Goal: Task Accomplishment & Management: Manage account settings

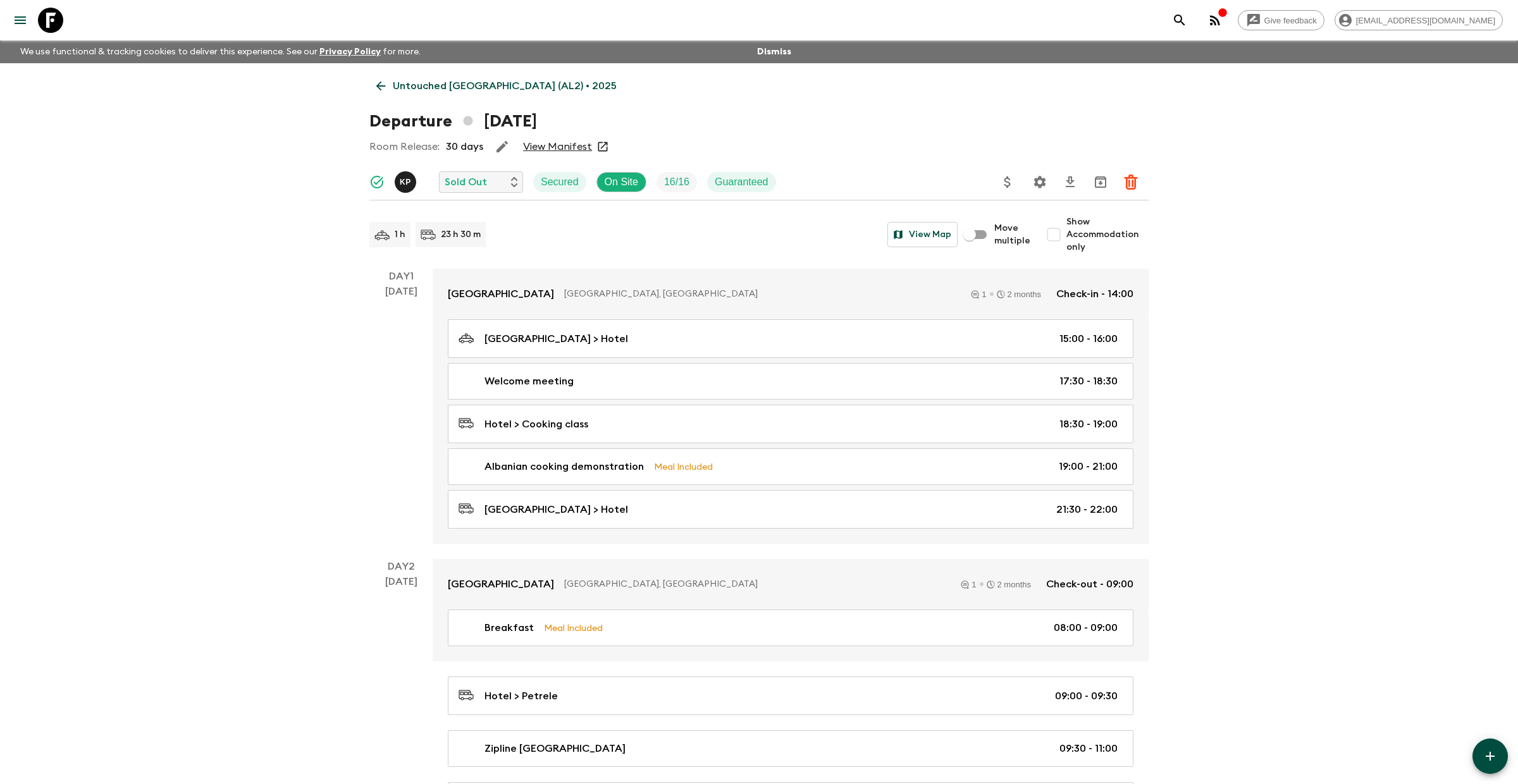
scroll to position [2110, 0]
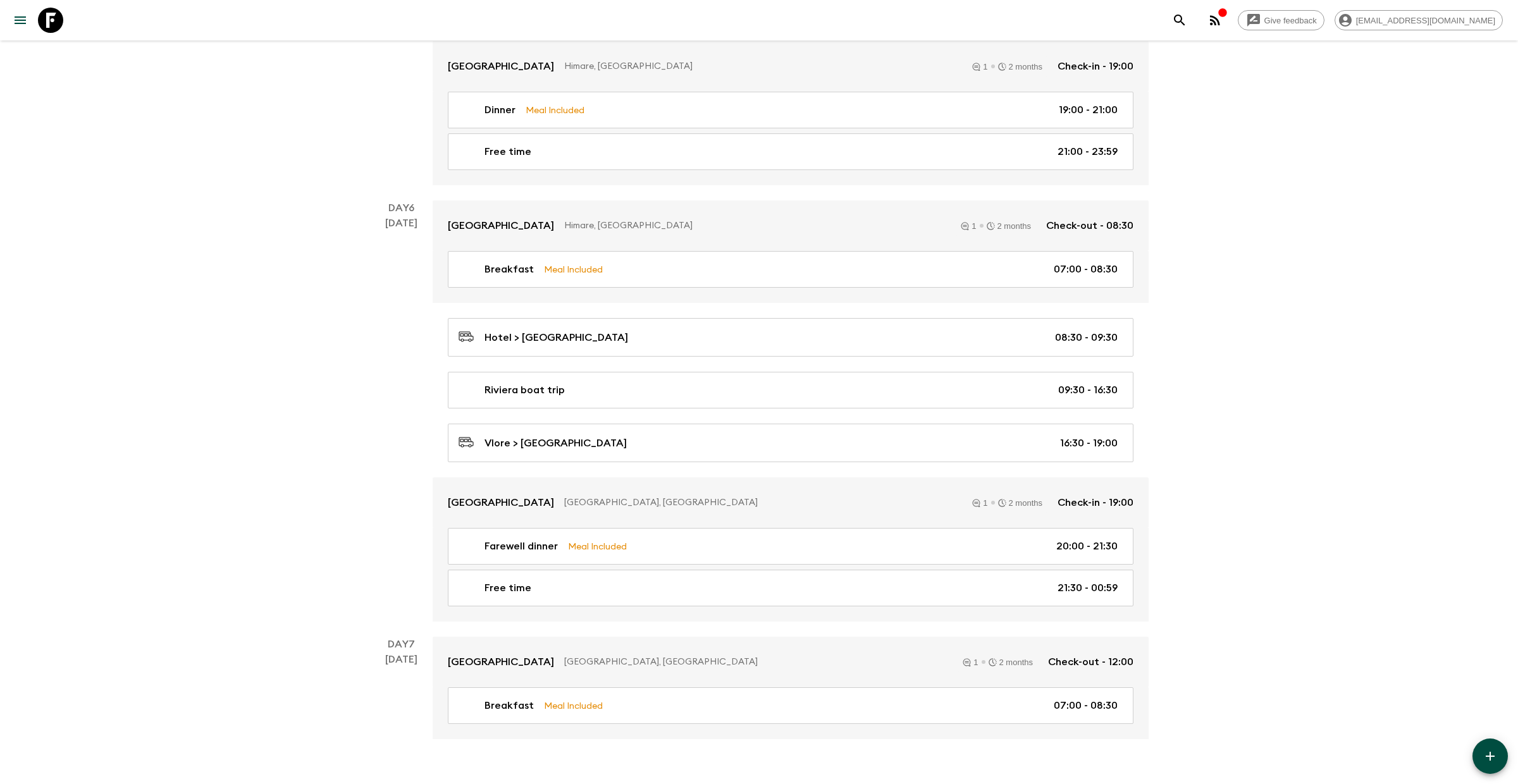
click at [59, 24] on icon at bounding box center [50, 20] width 25 height 25
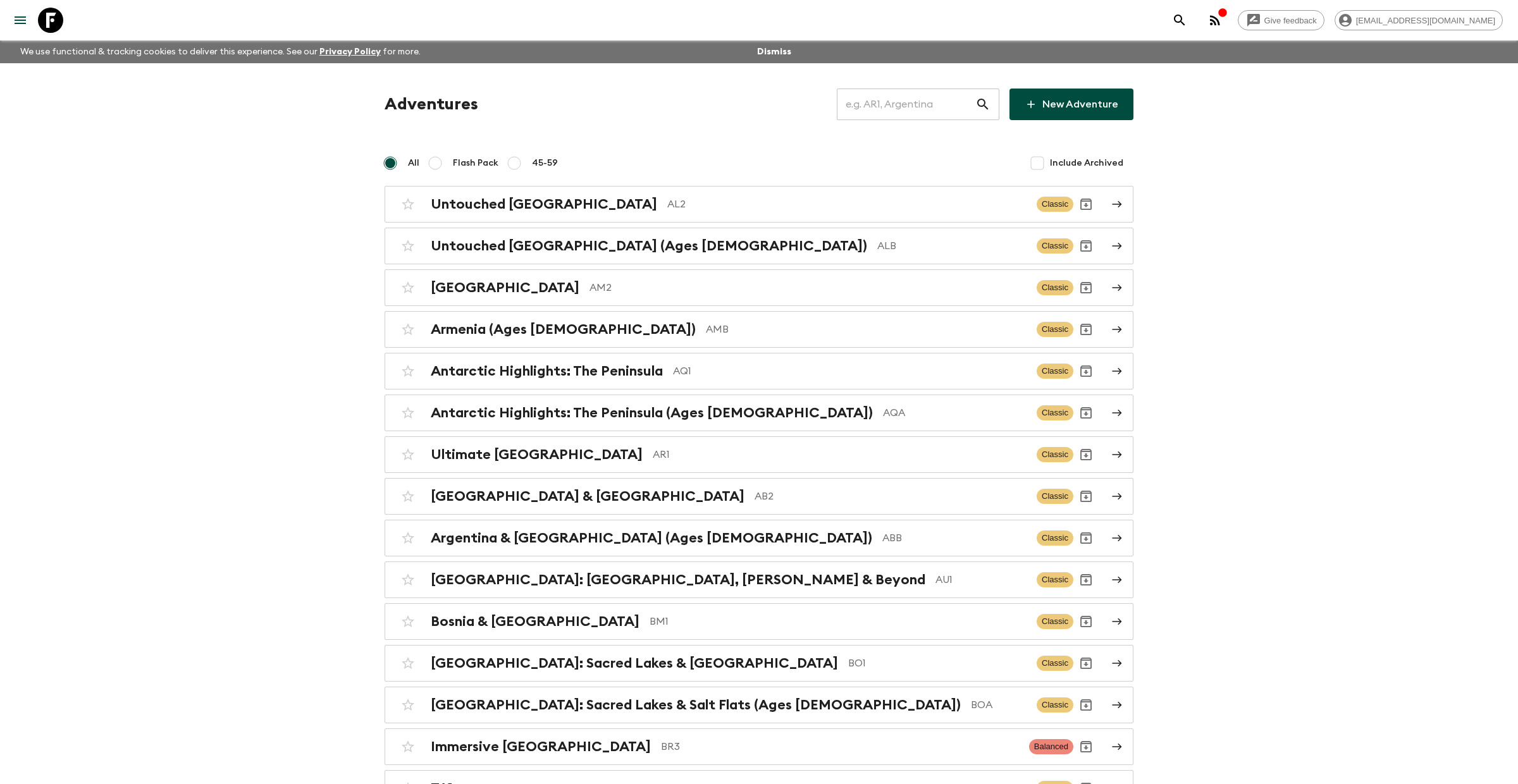
click at [912, 105] on input "text" at bounding box center [906, 104] width 139 height 35
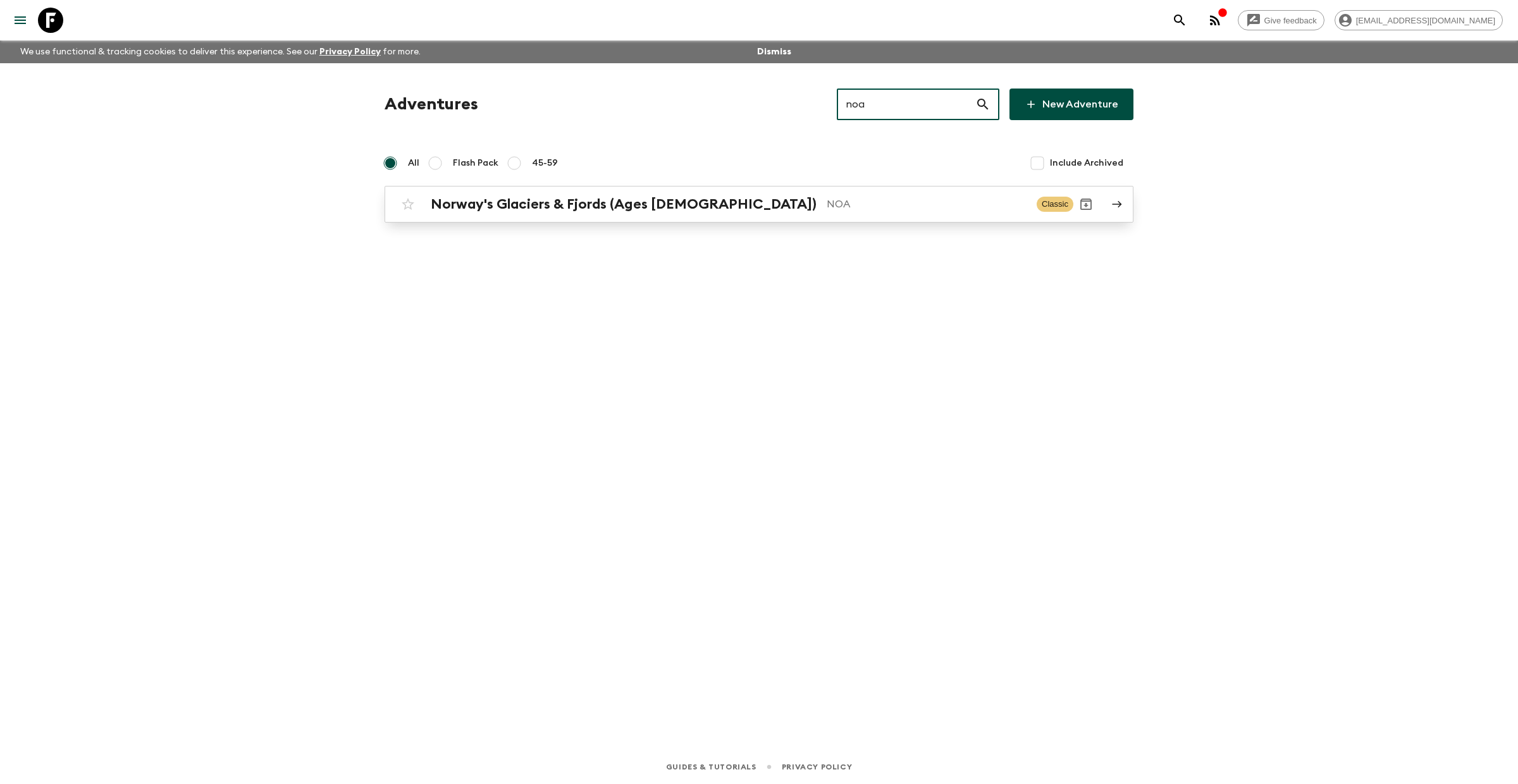
type input "noa"
click at [594, 209] on h2 "Norway's Glaciers & Fjords (Ages [DEMOGRAPHIC_DATA])" at bounding box center [623, 204] width 386 height 16
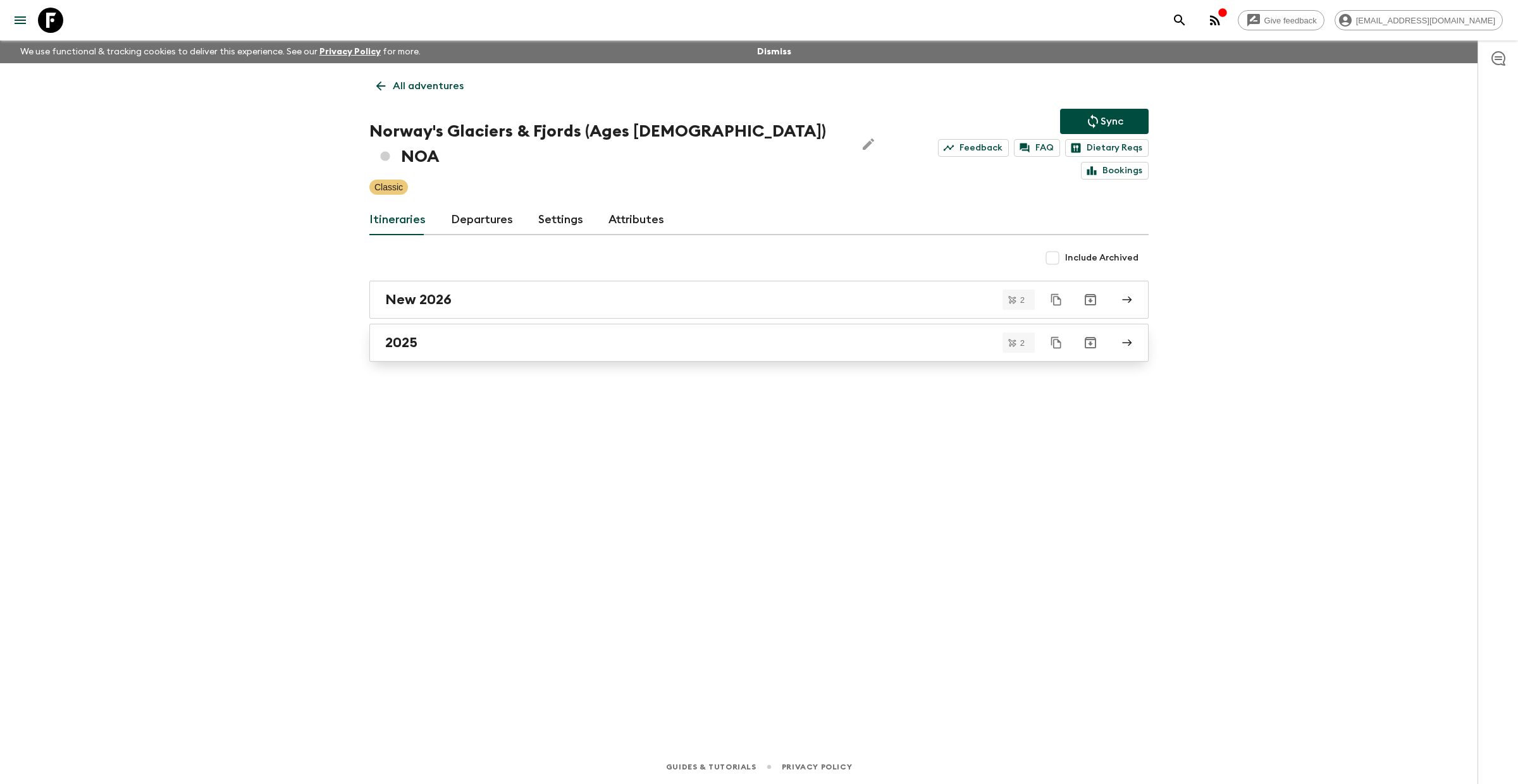
click at [434, 335] on div "2025" at bounding box center [747, 343] width 724 height 16
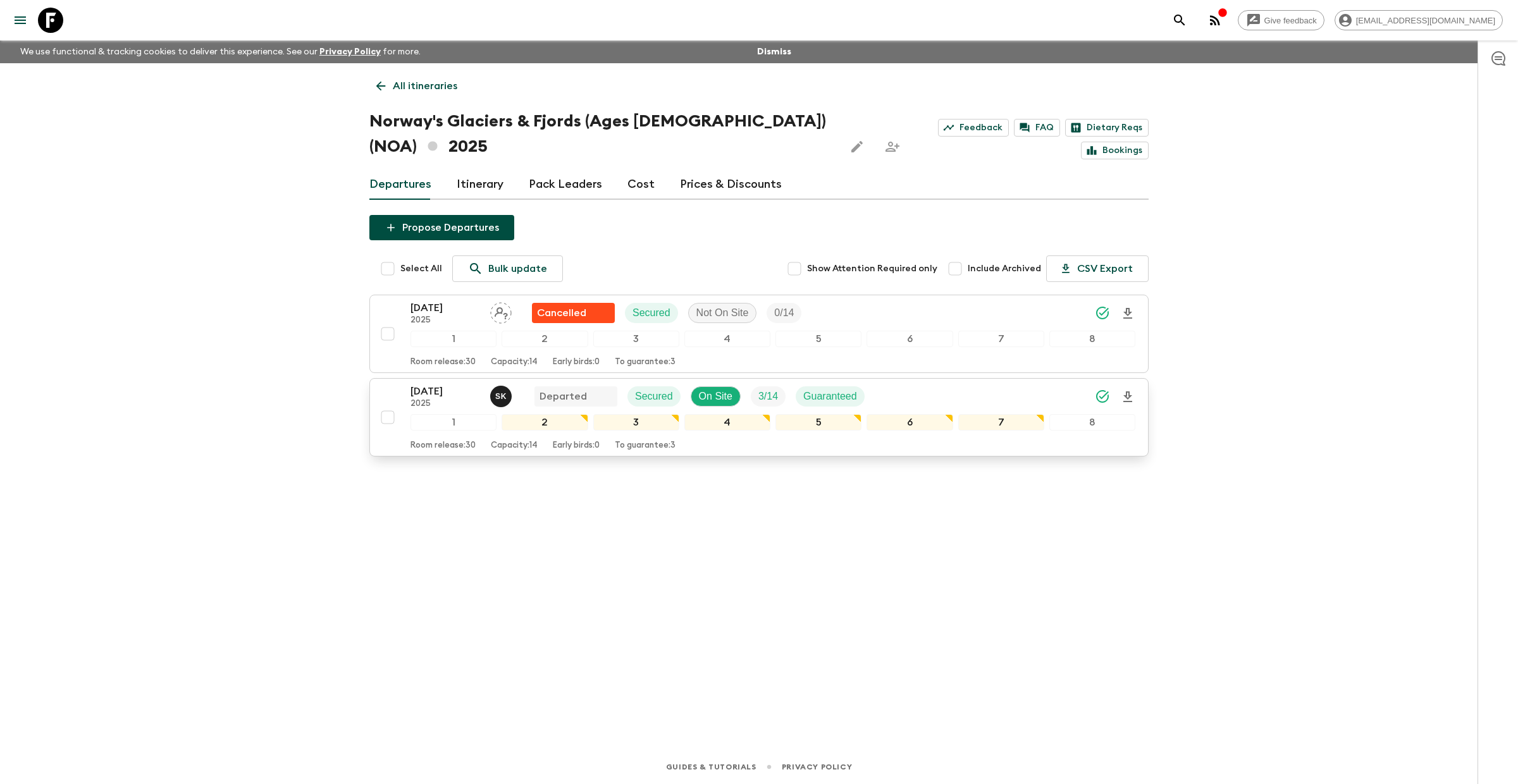
click at [425, 387] on p "[DATE]" at bounding box center [445, 391] width 70 height 15
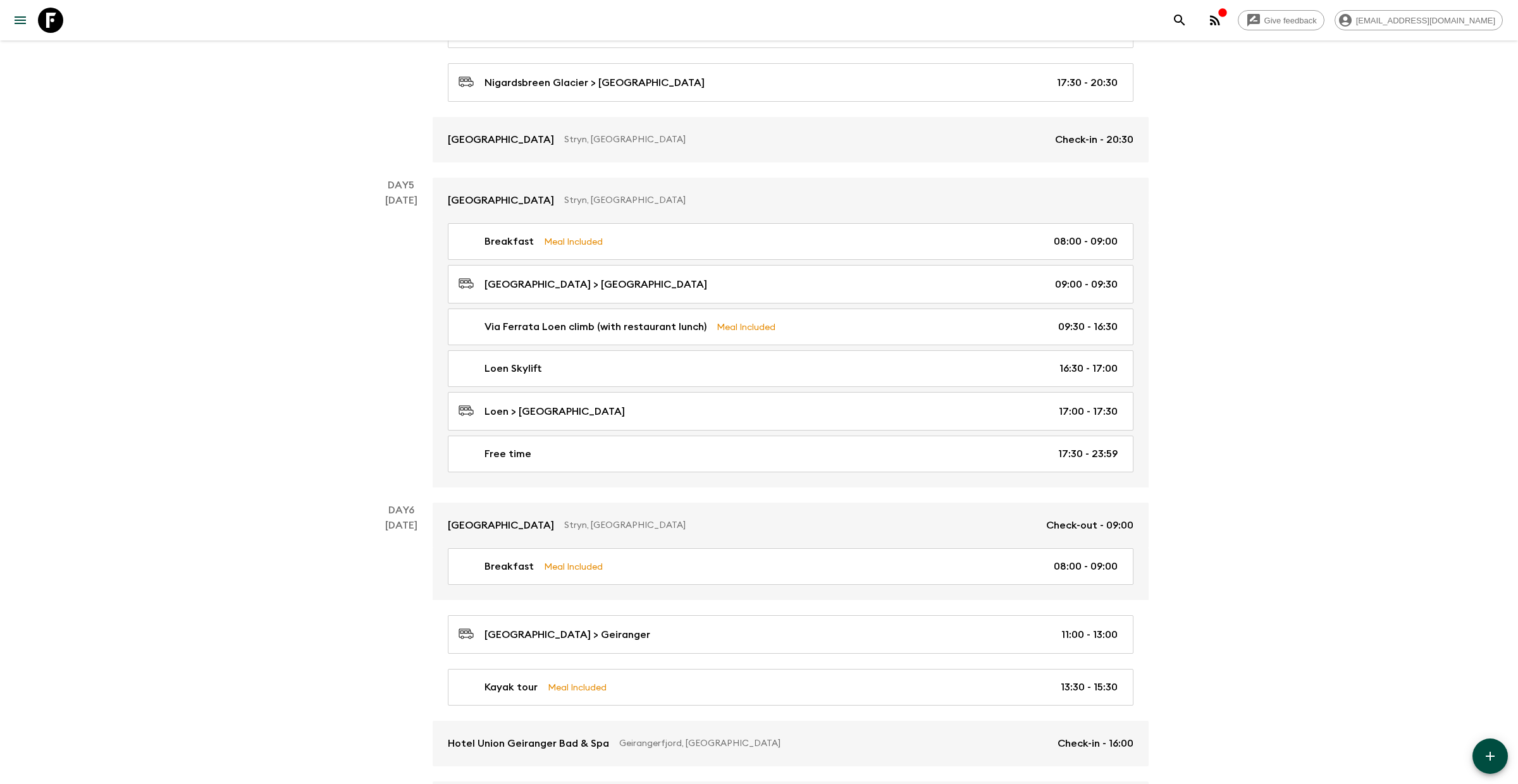
scroll to position [1825, 0]
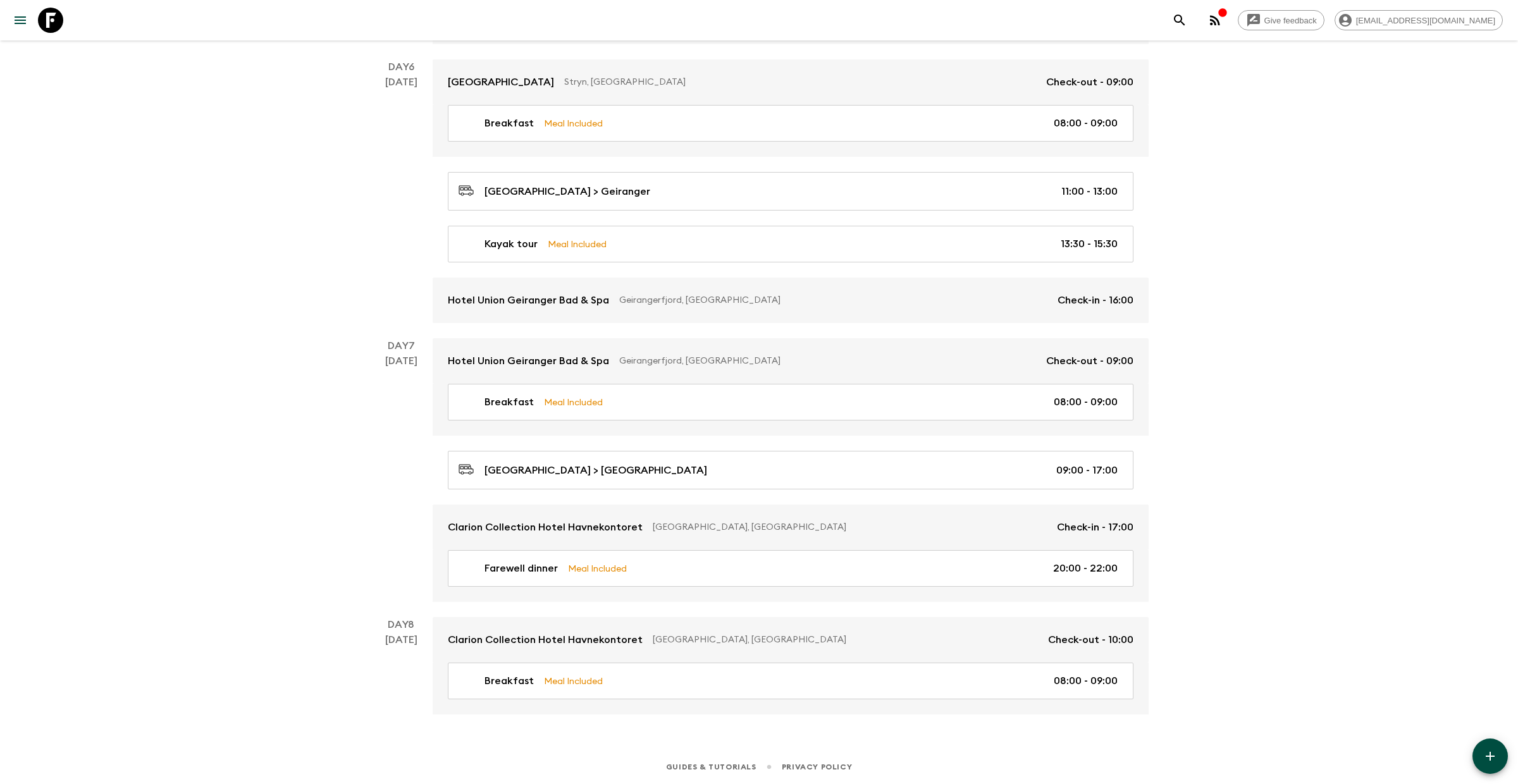
click at [56, 23] on icon at bounding box center [50, 20] width 25 height 25
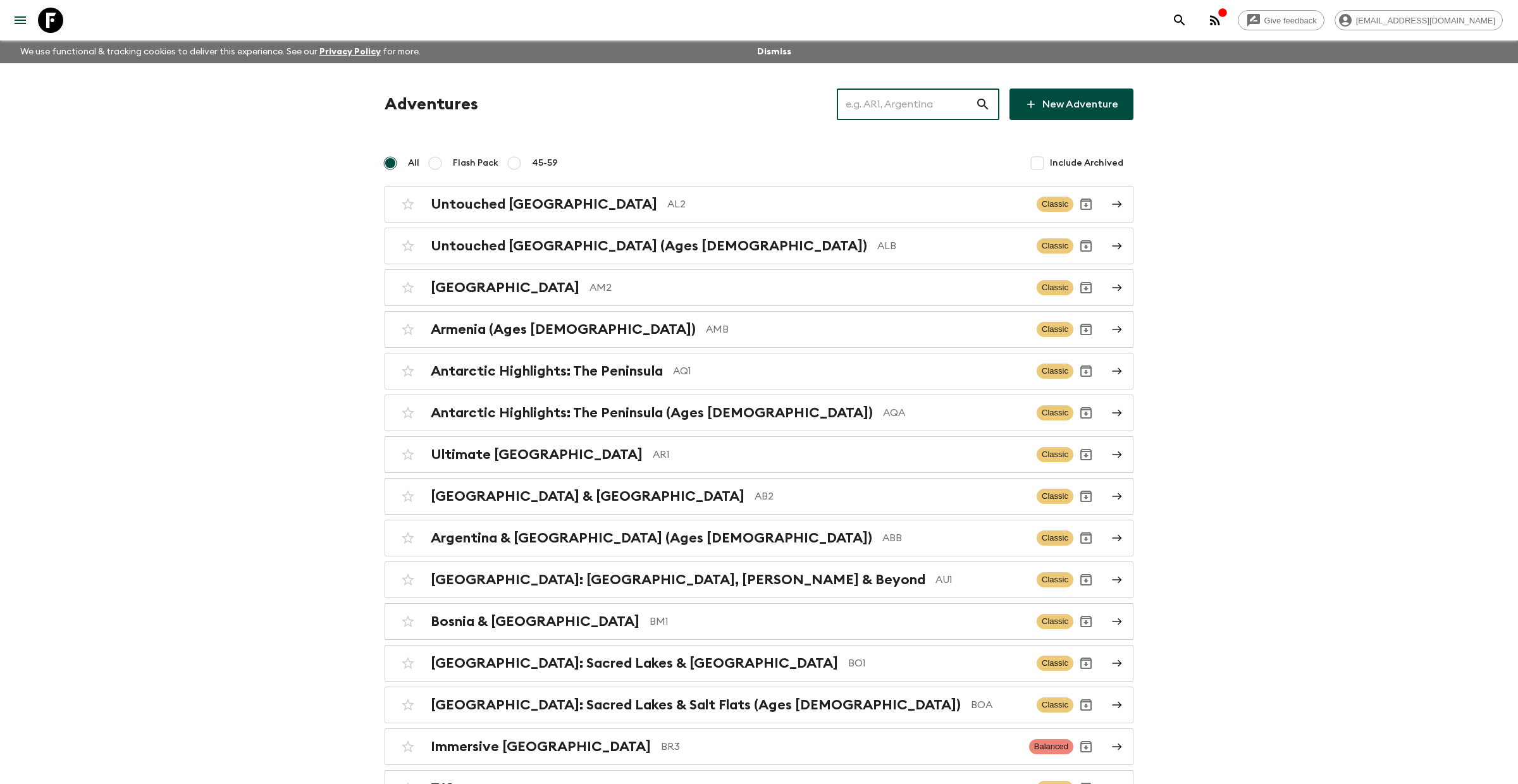
click at [890, 112] on input "text" at bounding box center [906, 104] width 139 height 35
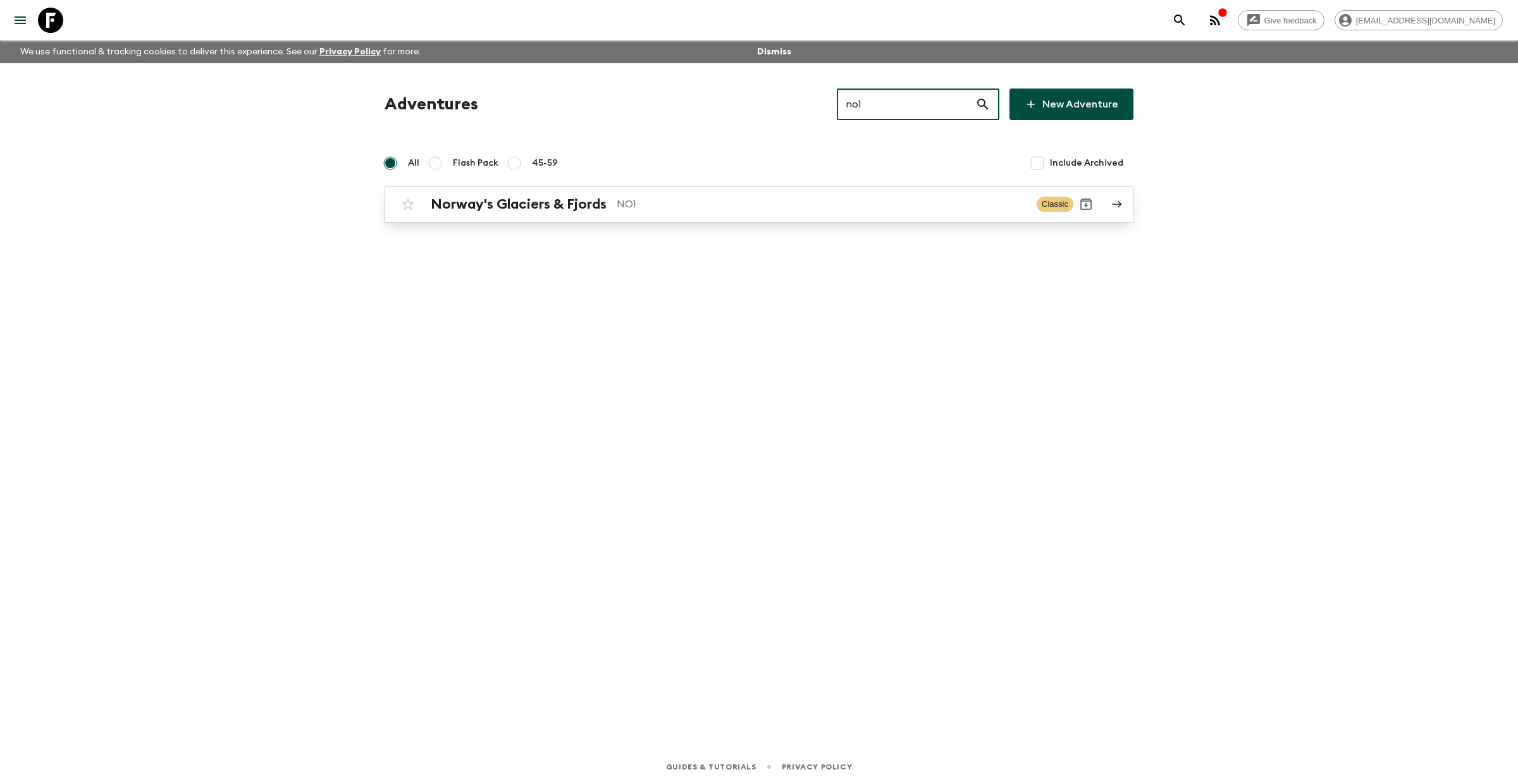
type input "no1"
click at [624, 202] on p "NO1" at bounding box center [821, 203] width 410 height 15
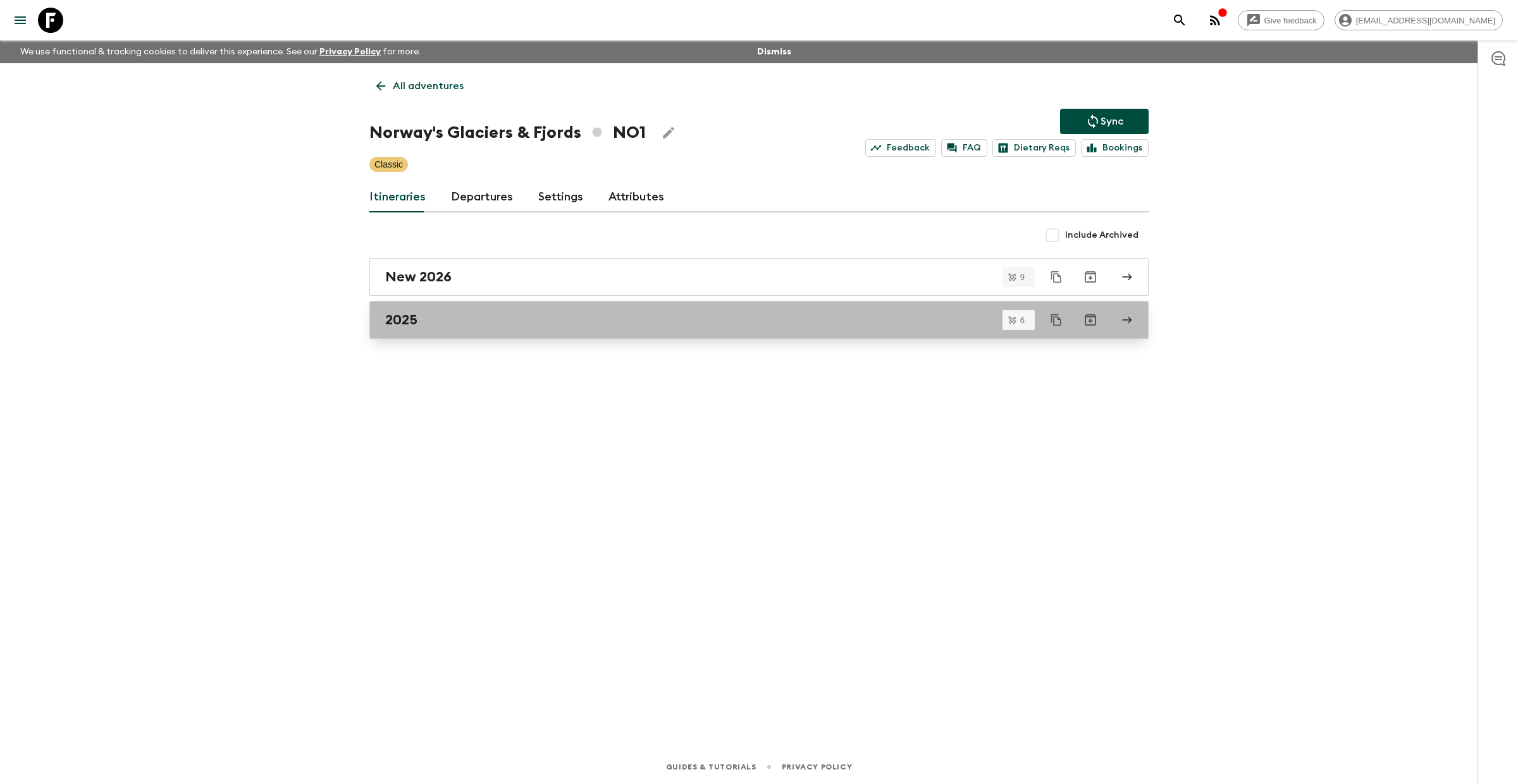
click at [444, 326] on div "2025" at bounding box center [747, 320] width 724 height 16
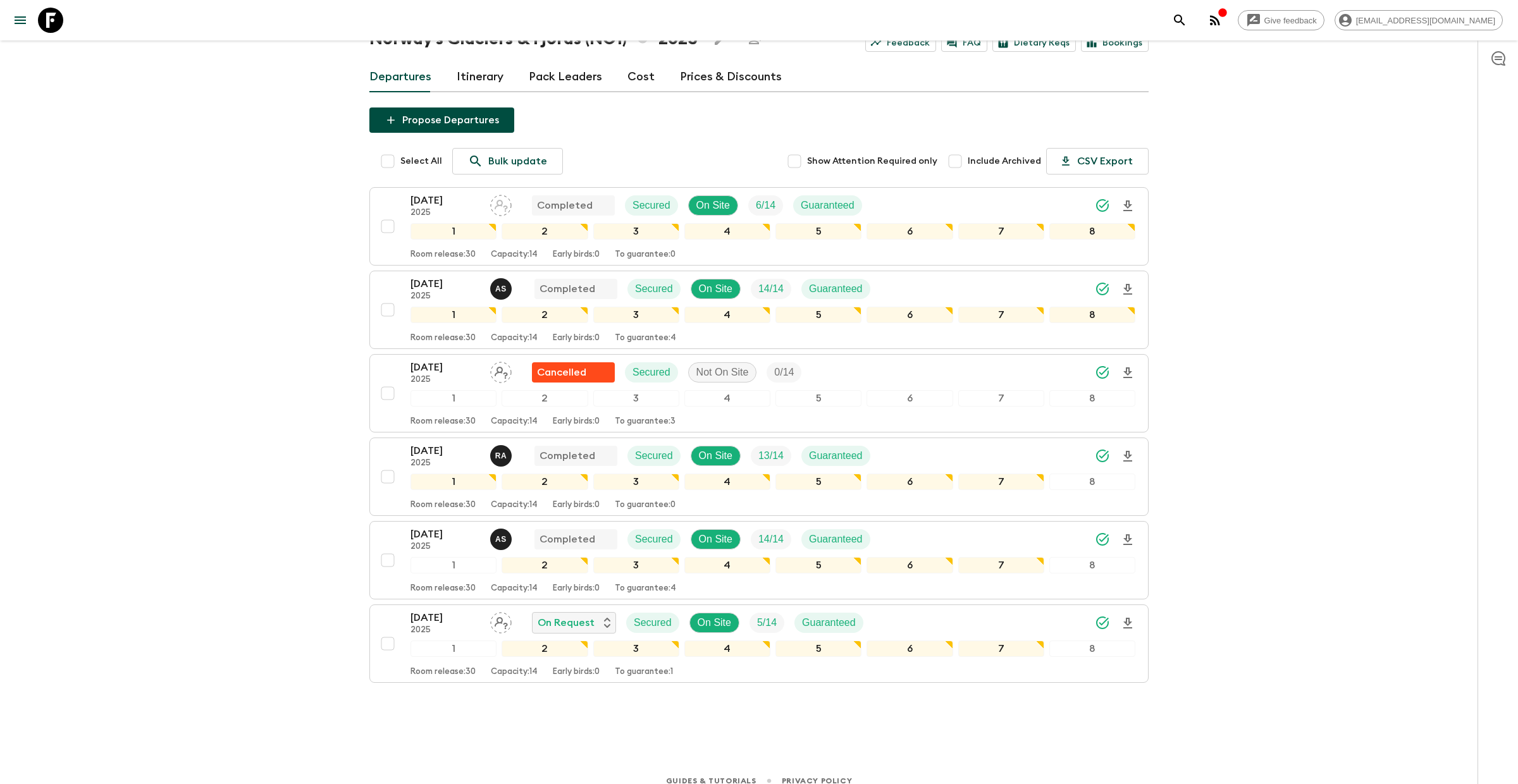
scroll to position [99, 0]
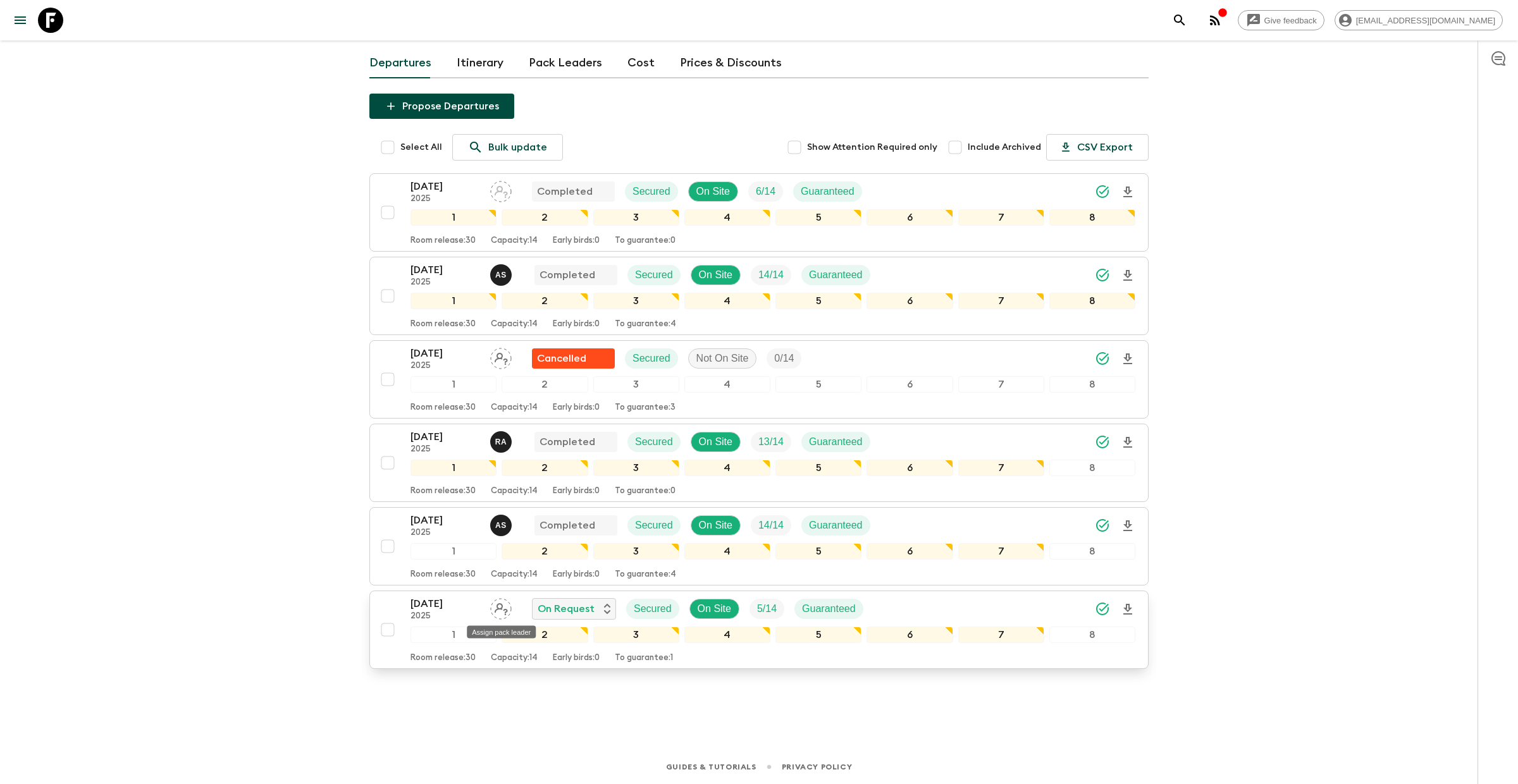
click at [505, 608] on icon "Assign pack leader" at bounding box center [501, 608] width 21 height 21
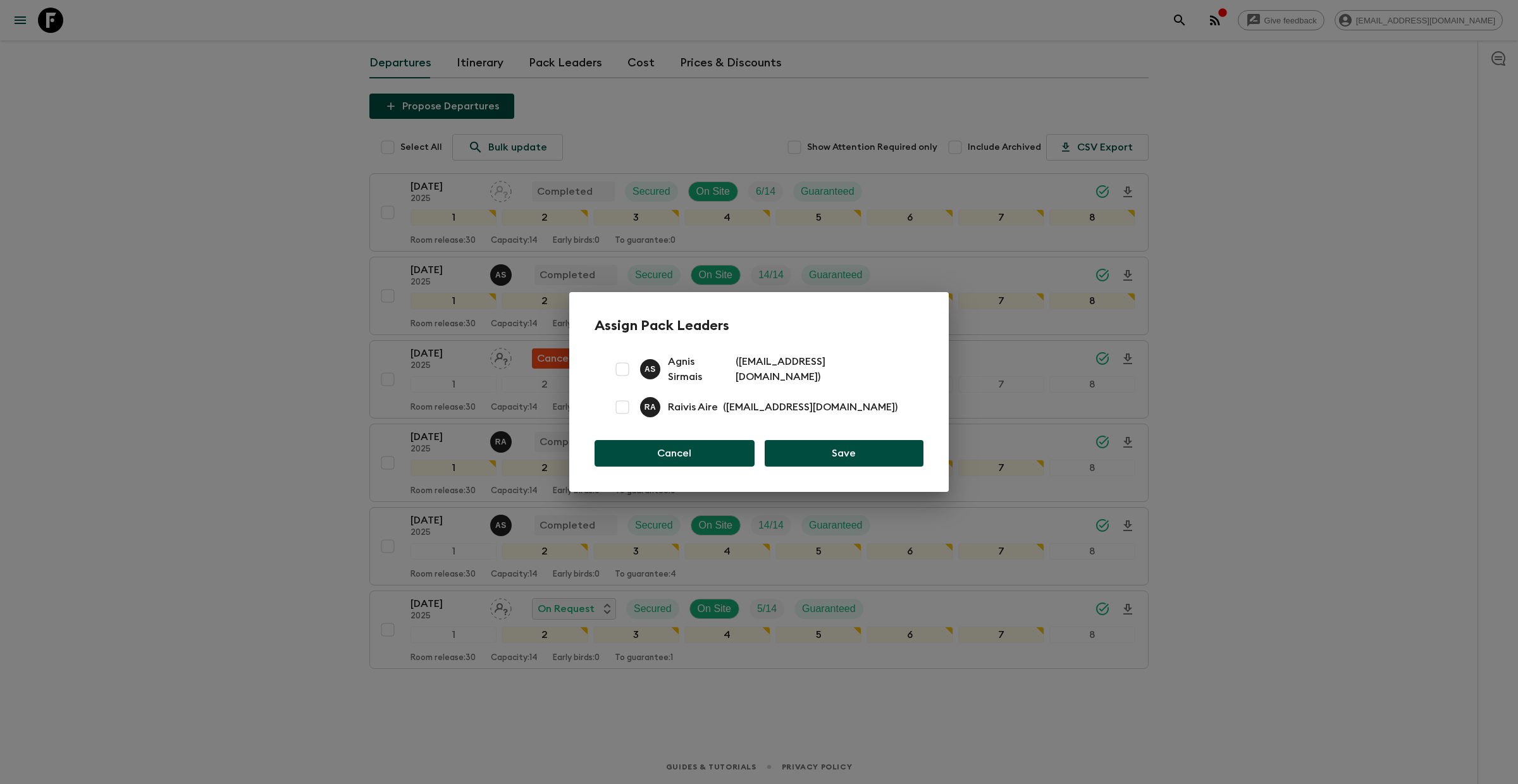
click at [681, 448] on button "Cancel" at bounding box center [674, 453] width 160 height 27
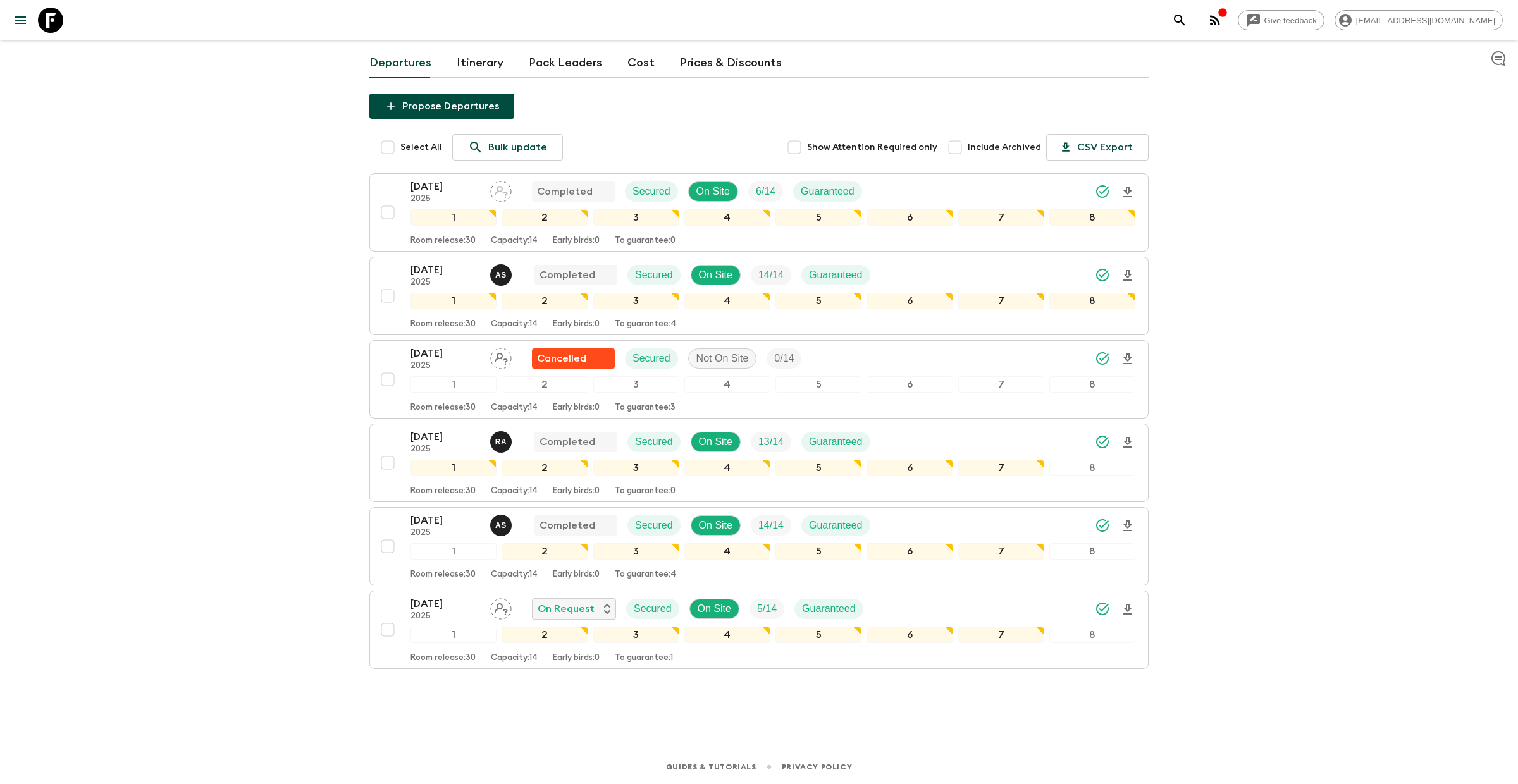
scroll to position [0, 0]
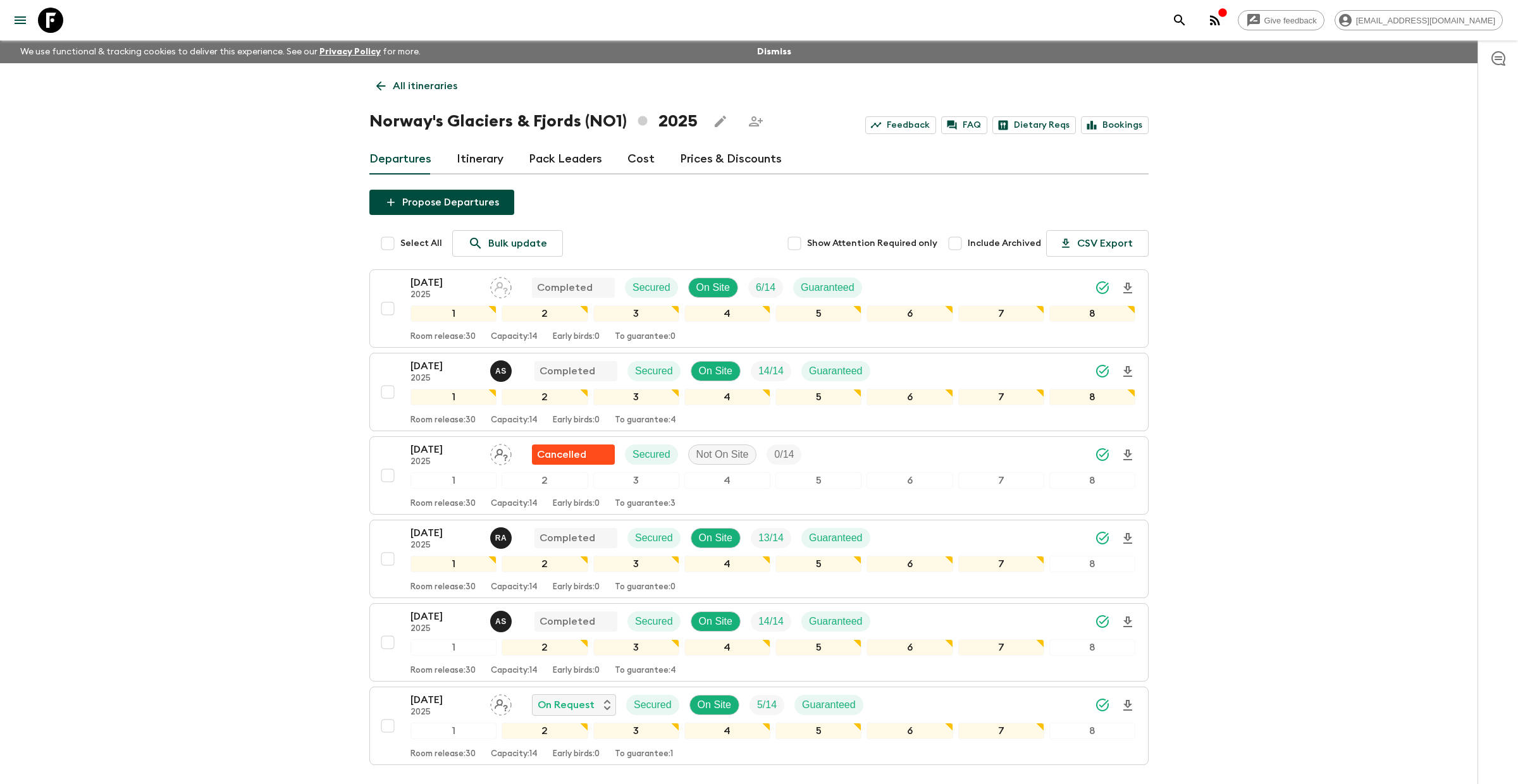
click at [1188, 25] on icon "search adventures" at bounding box center [1179, 20] width 15 height 15
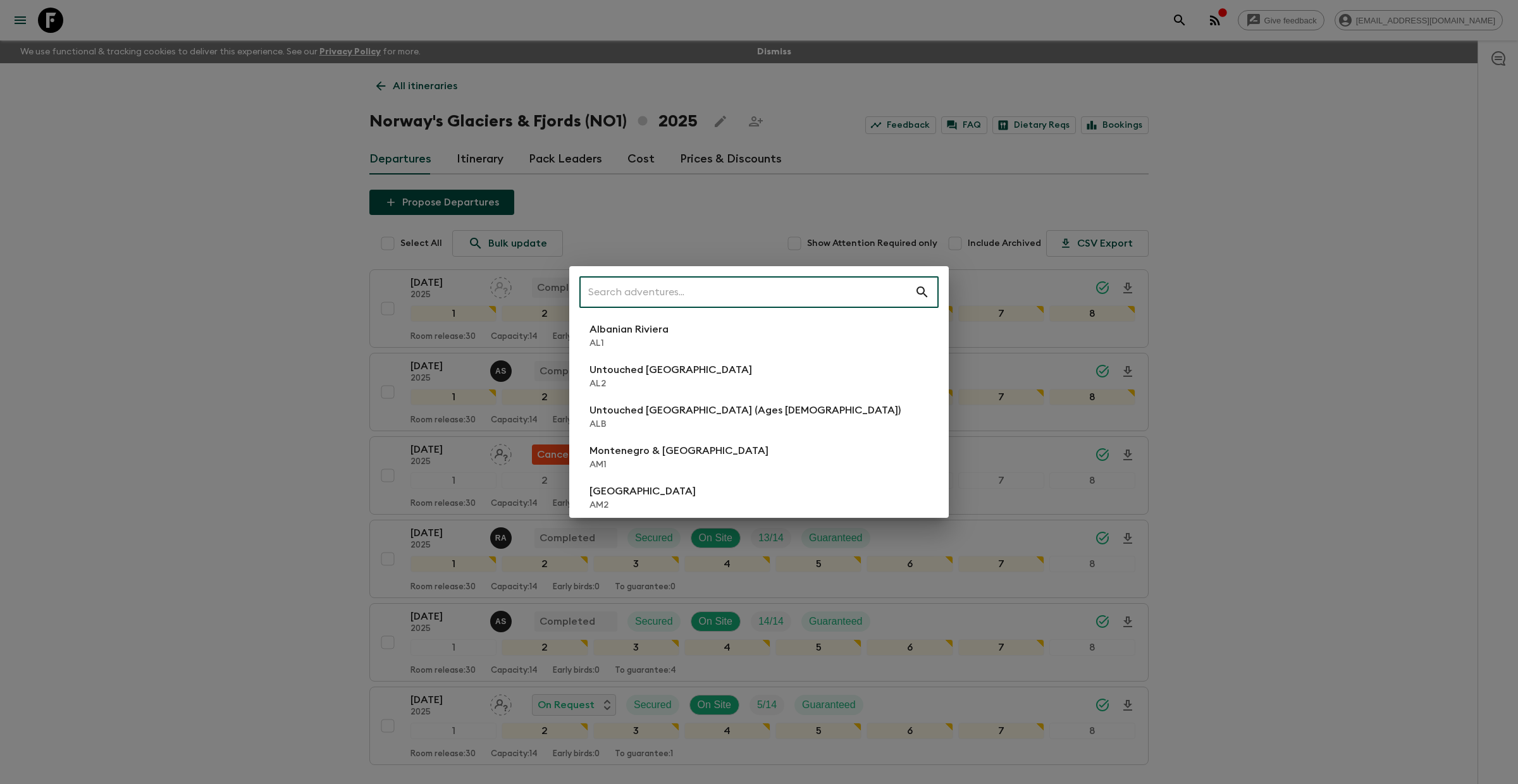
click at [628, 294] on input "text" at bounding box center [747, 292] width 335 height 35
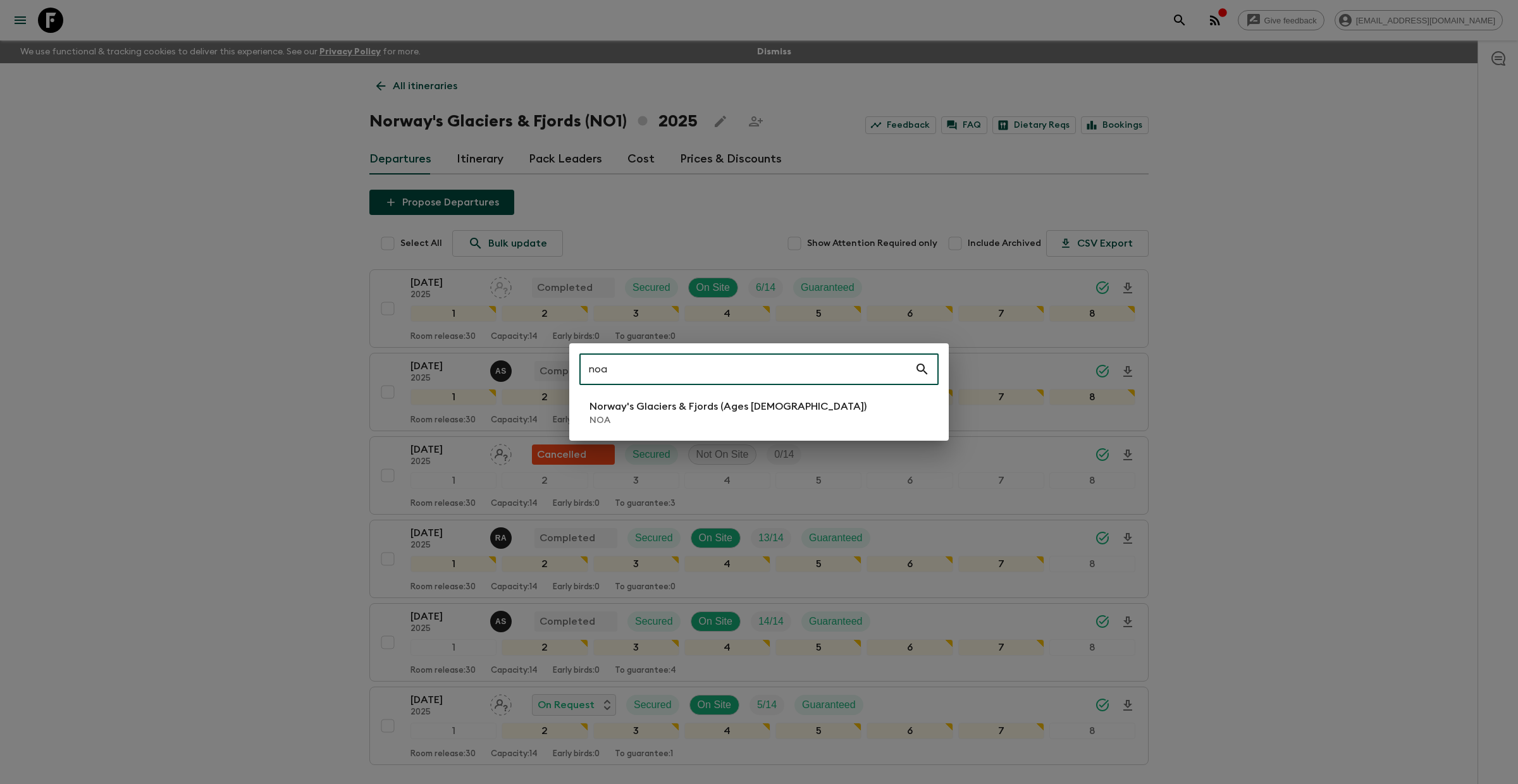
type input "noa"
click at [680, 417] on p "NOA" at bounding box center [728, 420] width 277 height 12
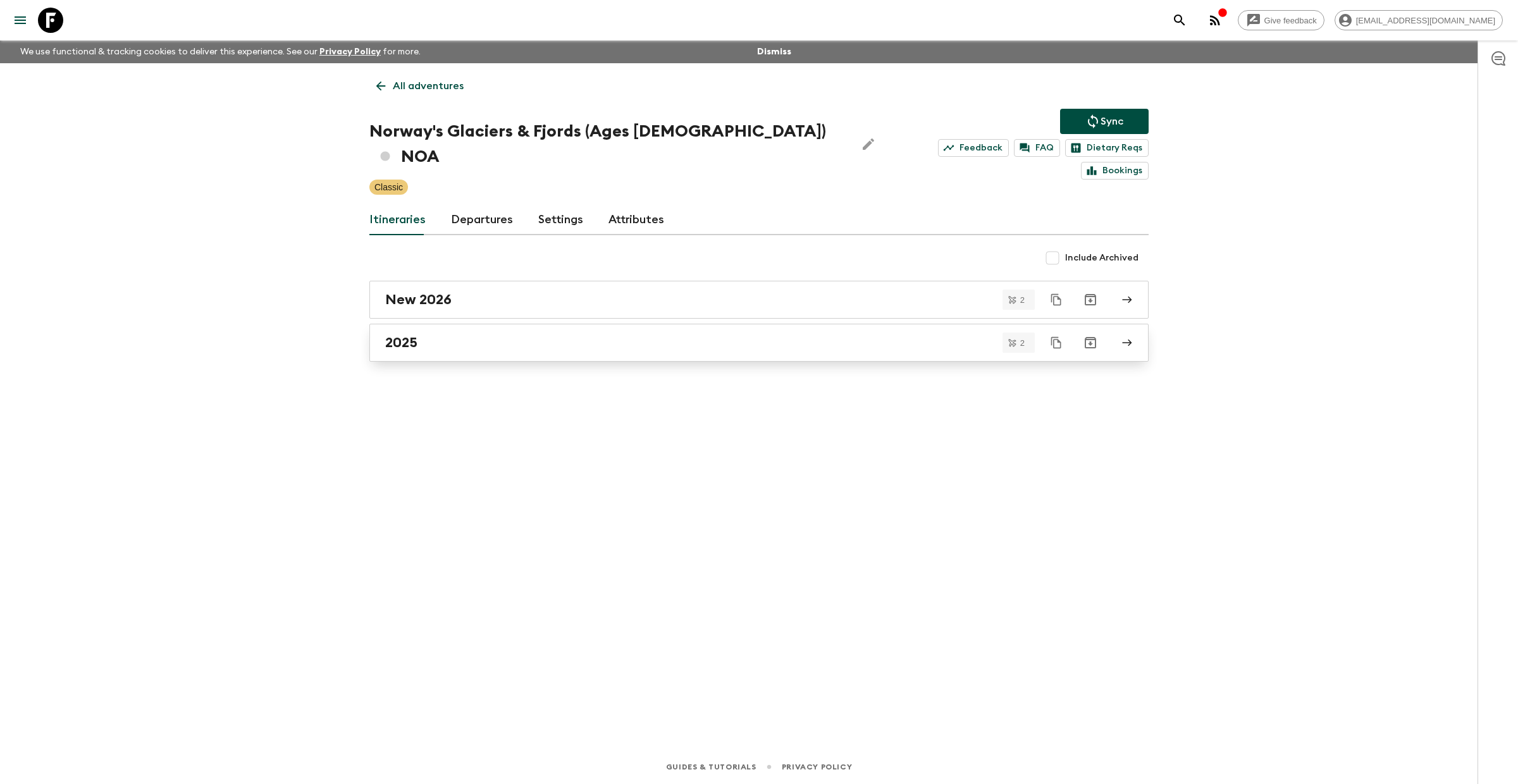
click at [485, 335] on div "2025" at bounding box center [747, 343] width 724 height 16
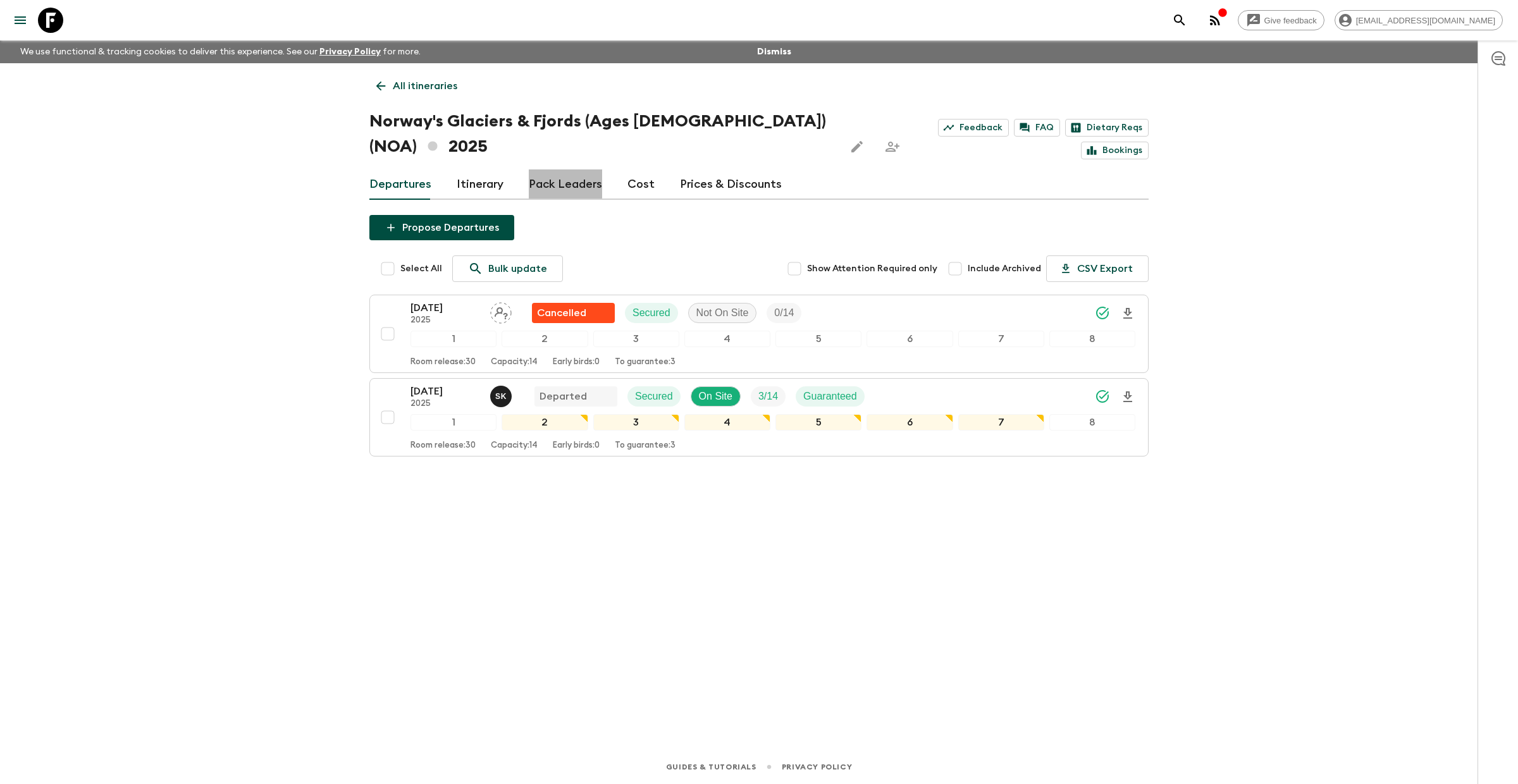
click at [563, 181] on link "Pack Leaders" at bounding box center [565, 185] width 73 height 31
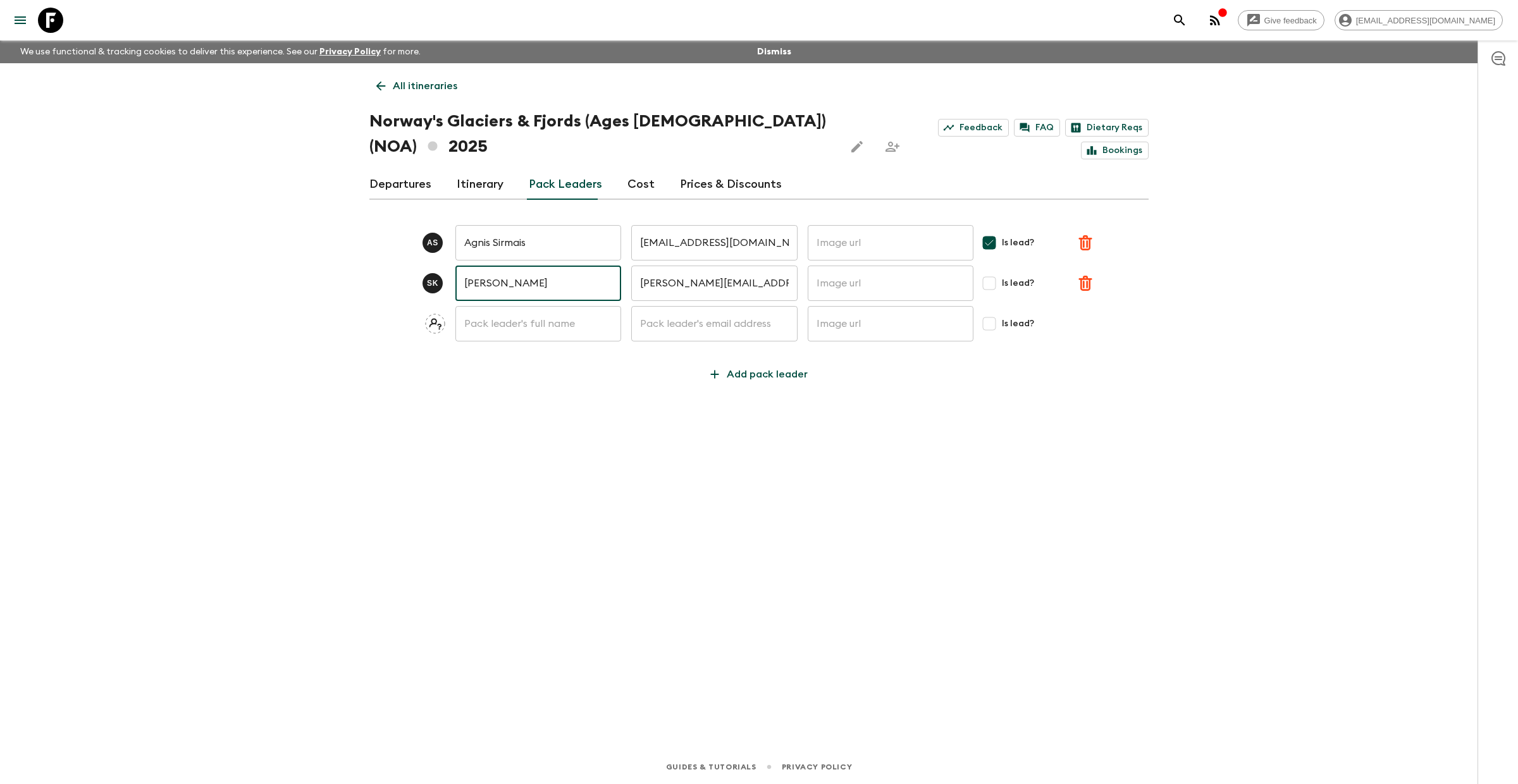
drag, startPoint x: 543, startPoint y: 281, endPoint x: 459, endPoint y: 280, distance: 84.0
click at [459, 280] on input "[PERSON_NAME]" at bounding box center [538, 283] width 166 height 35
drag, startPoint x: 783, startPoint y: 284, endPoint x: 635, endPoint y: 286, distance: 148.0
click at [635, 286] on input "[PERSON_NAME][EMAIL_ADDRESS][PERSON_NAME][DOMAIN_NAME]" at bounding box center [714, 283] width 166 height 35
click at [1192, 14] on button "search adventures" at bounding box center [1180, 20] width 25 height 25
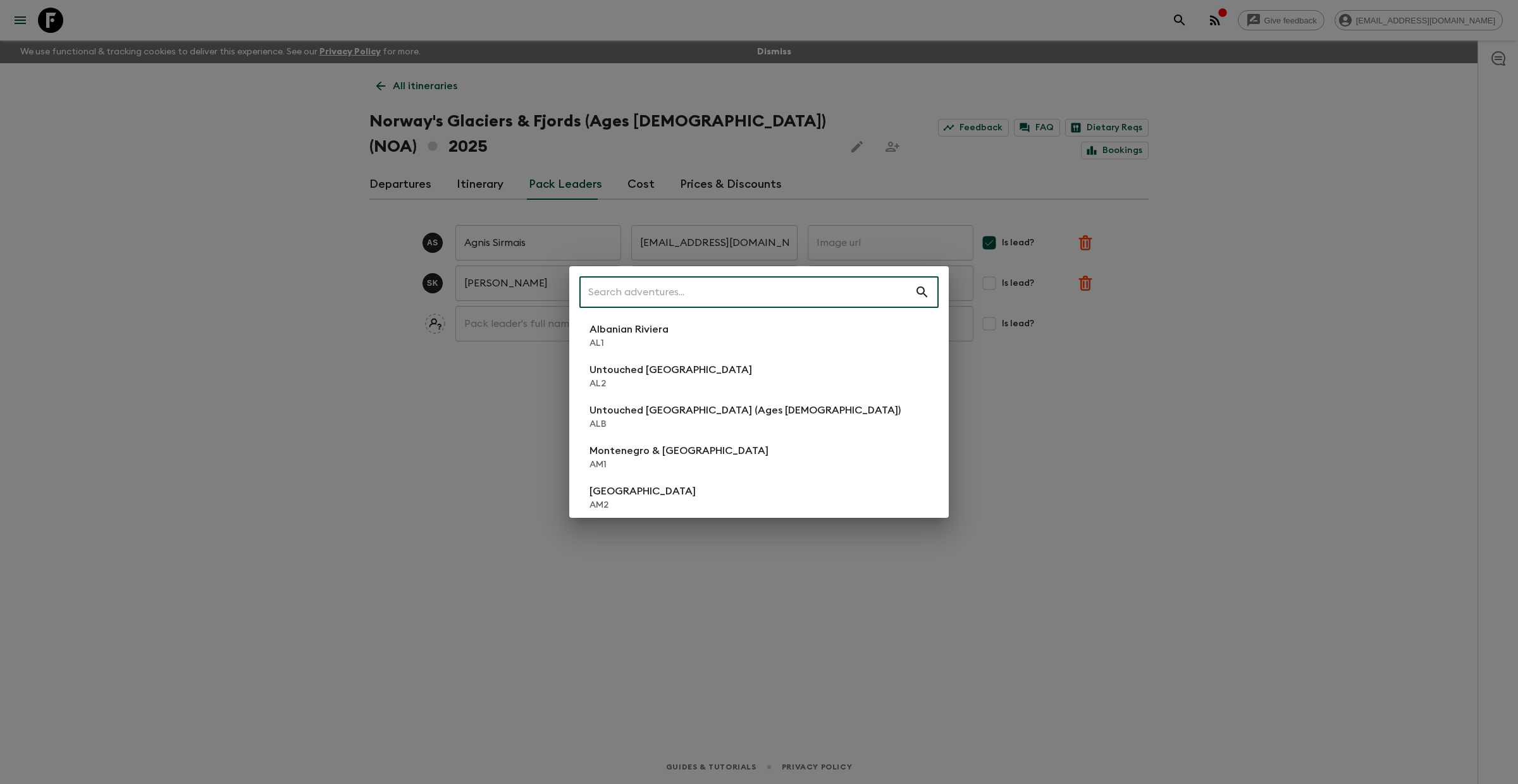
click at [719, 292] on input "text" at bounding box center [747, 292] width 335 height 35
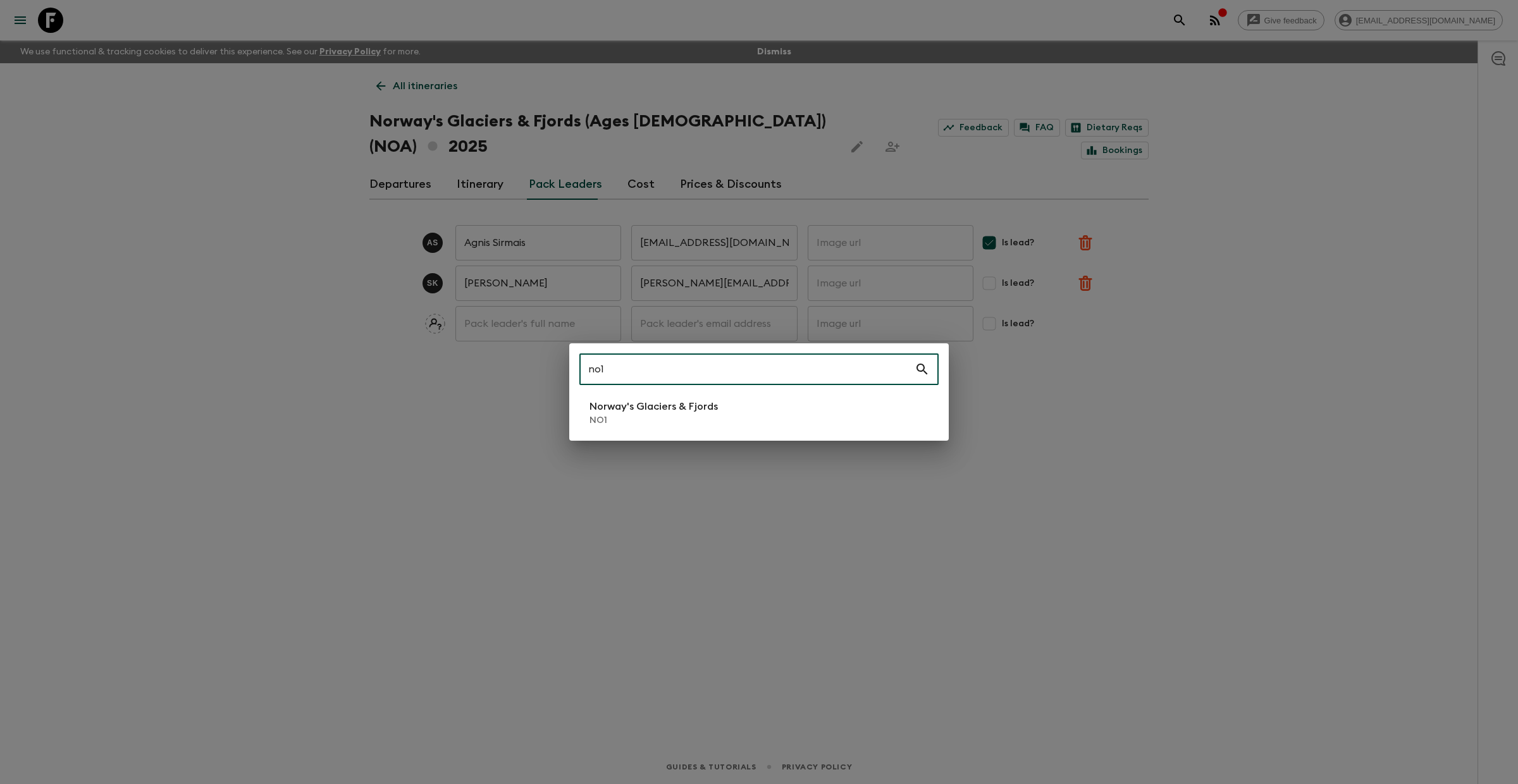
type input "no1"
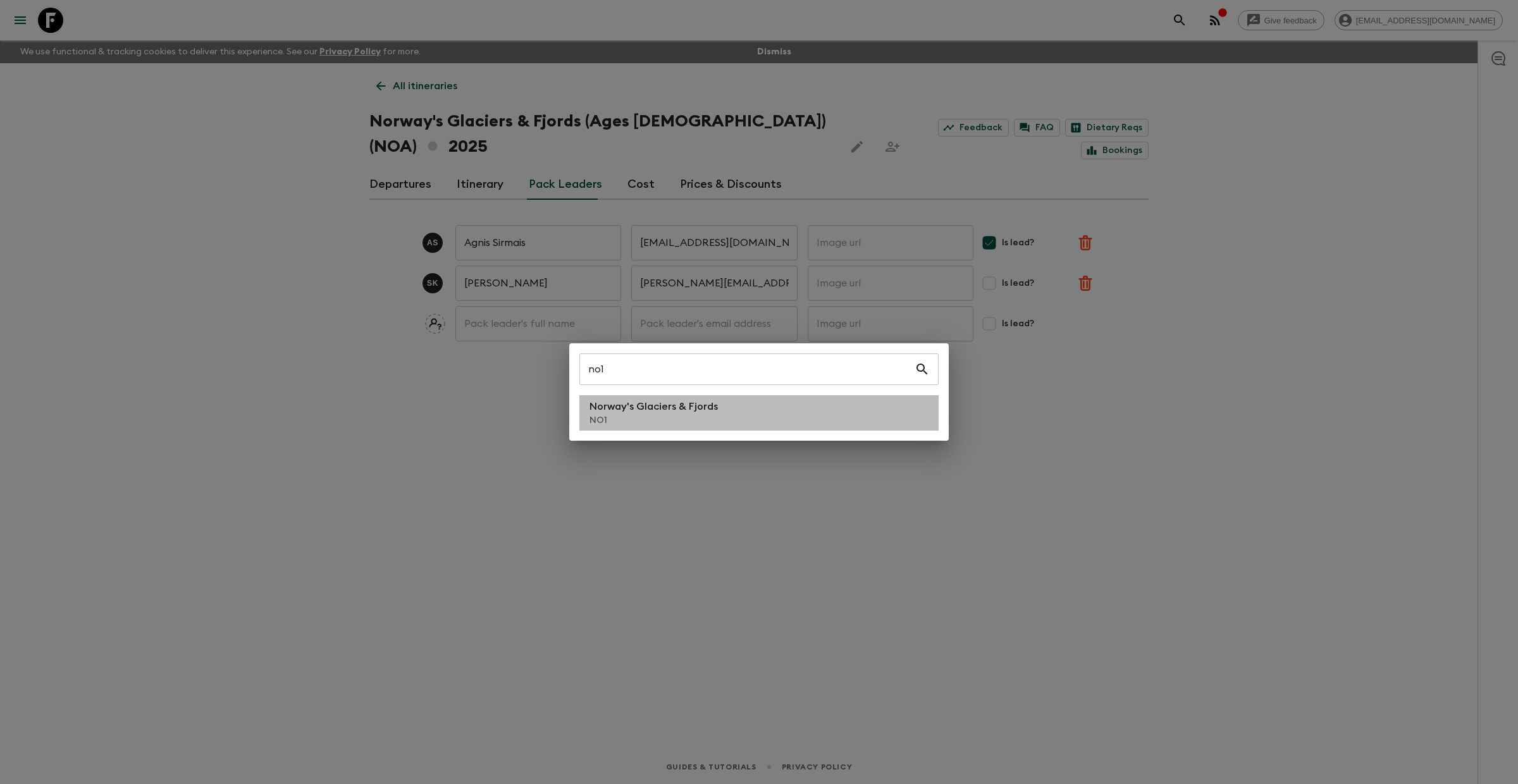
click at [647, 429] on li "Norway's Glaciers & Fjords NO1" at bounding box center [759, 413] width 359 height 35
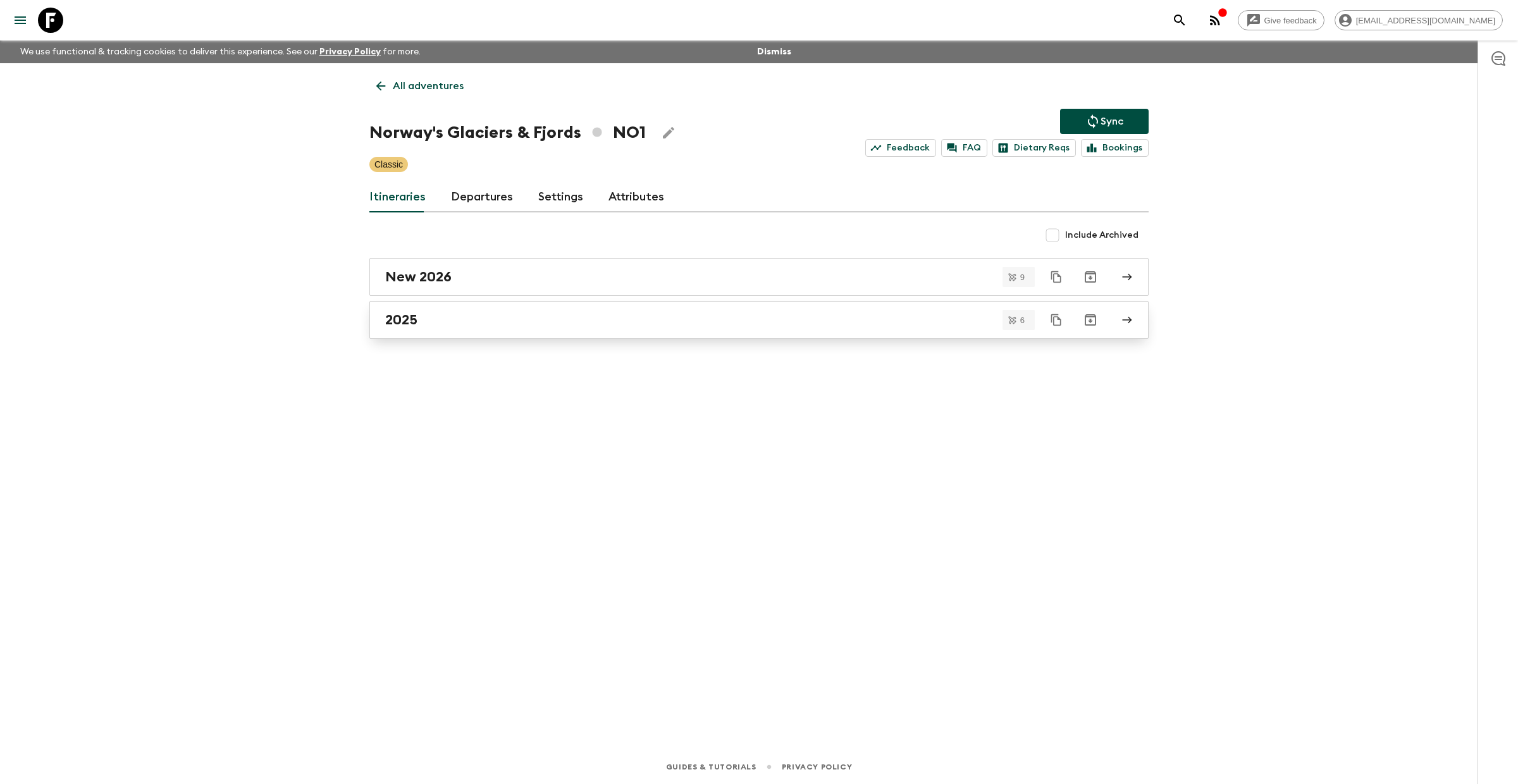
click at [466, 322] on div "2025" at bounding box center [747, 320] width 724 height 16
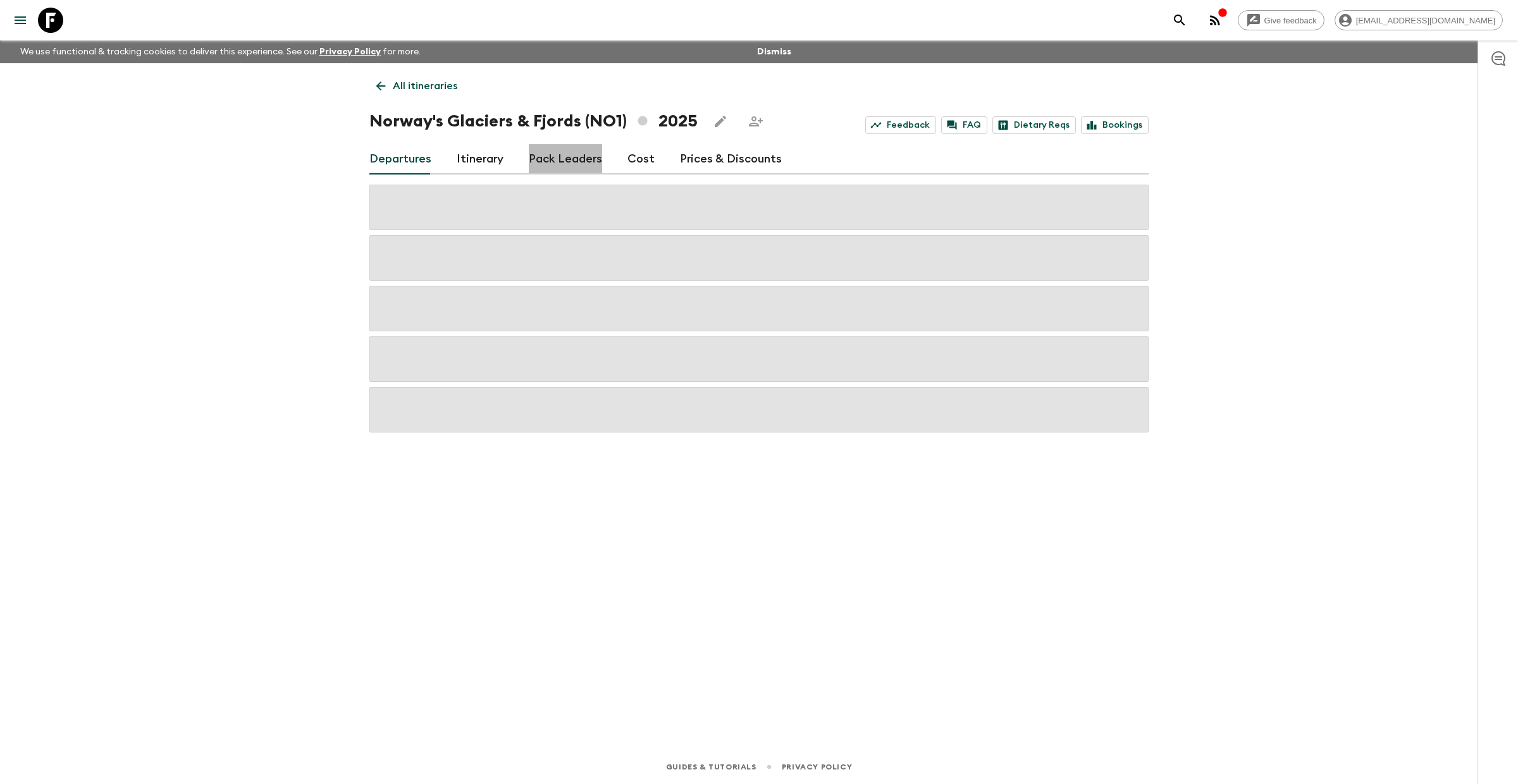
click at [566, 157] on link "Pack Leaders" at bounding box center [565, 159] width 73 height 31
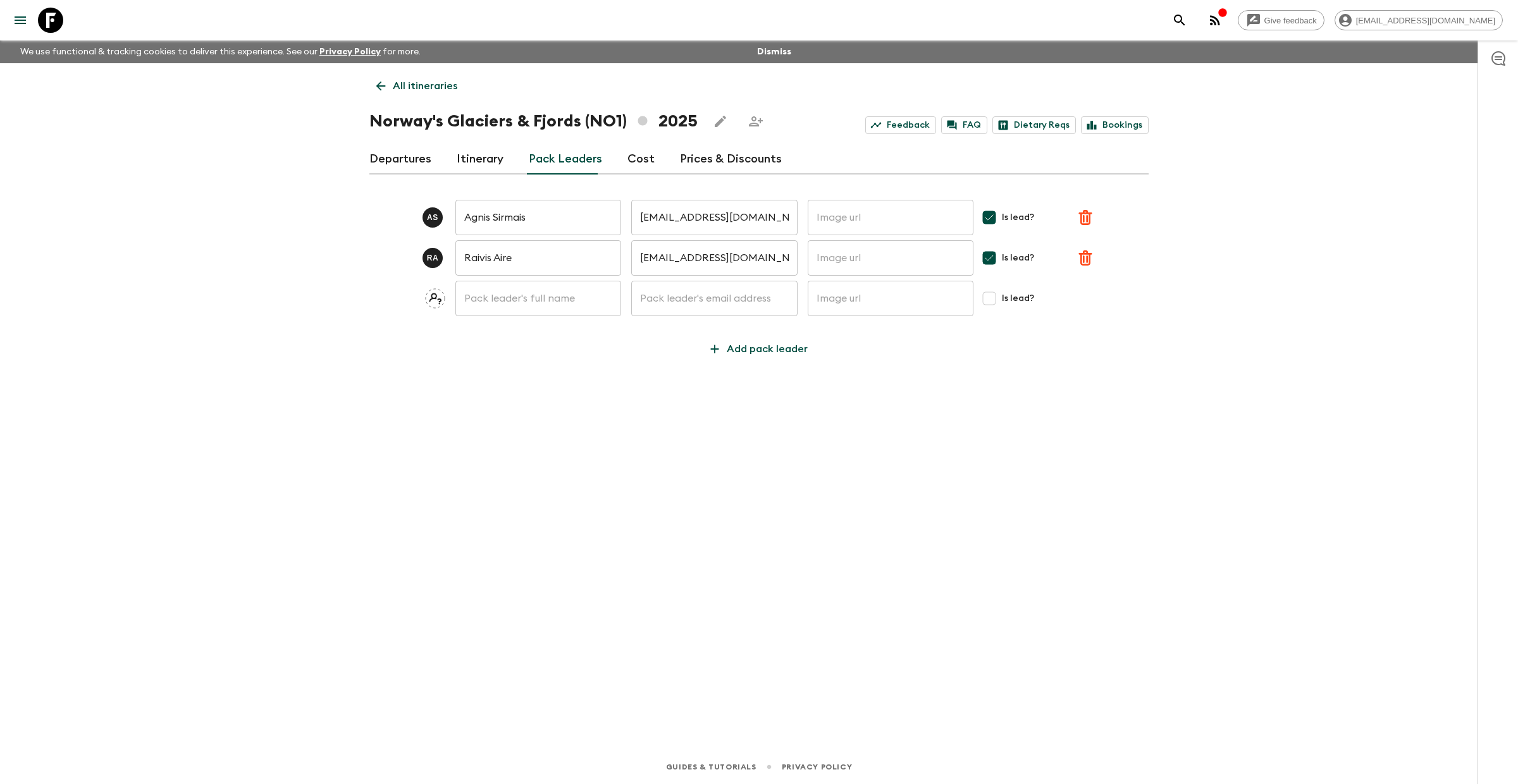
click at [507, 301] on input "text" at bounding box center [538, 298] width 166 height 35
click at [690, 298] on input "text" at bounding box center [714, 298] width 166 height 35
paste input "[PERSON_NAME][EMAIL_ADDRESS][PERSON_NAME][DOMAIN_NAME]"
type input "[PERSON_NAME][EMAIL_ADDRESS][PERSON_NAME][DOMAIN_NAME]"
click at [587, 300] on input "text" at bounding box center [538, 298] width 166 height 35
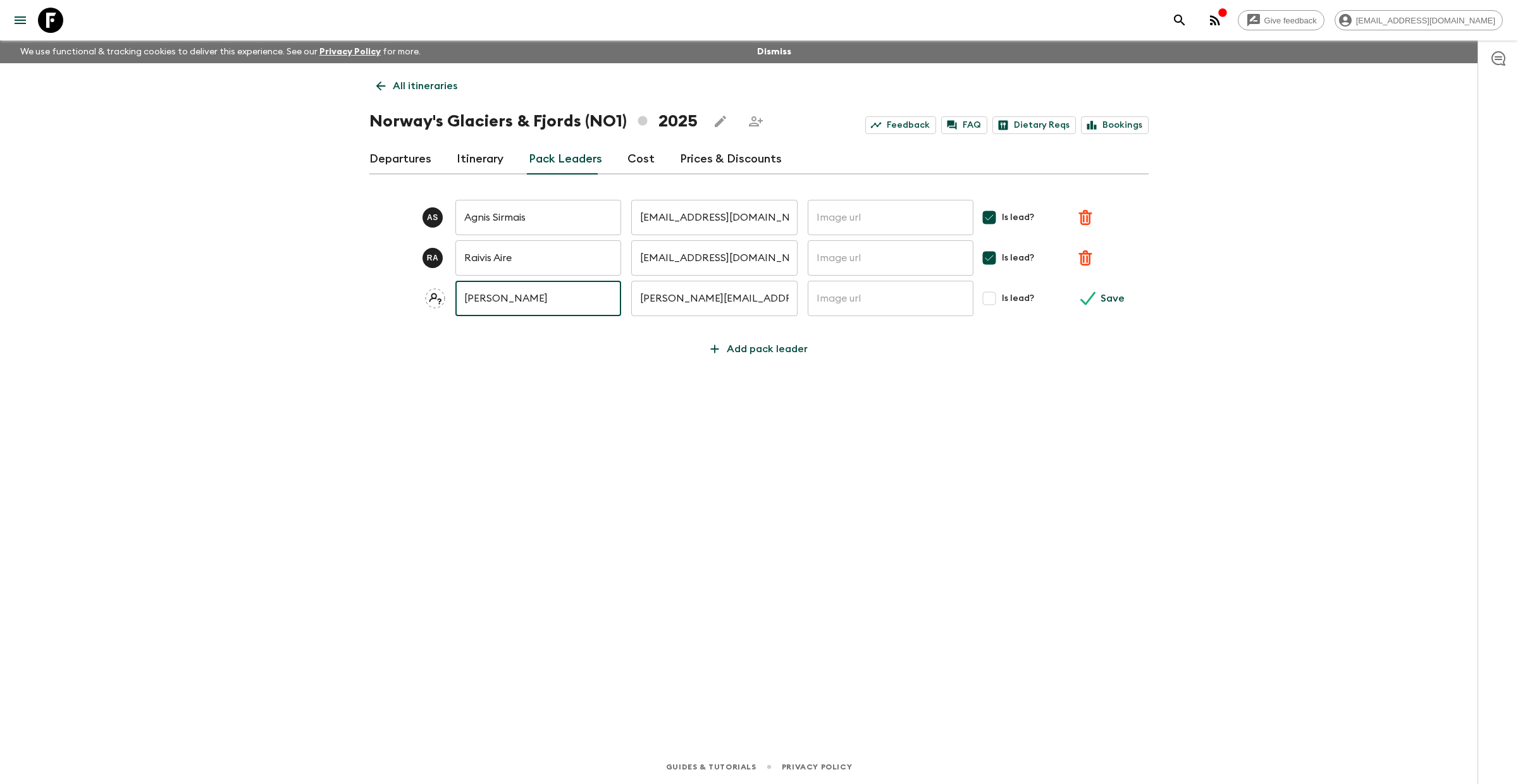
type input "[PERSON_NAME]"
click at [987, 297] on input "Is lead?" at bounding box center [989, 298] width 25 height 25
checkbox input "true"
click at [1098, 297] on button "Save" at bounding box center [1104, 298] width 62 height 25
checkbox input "false"
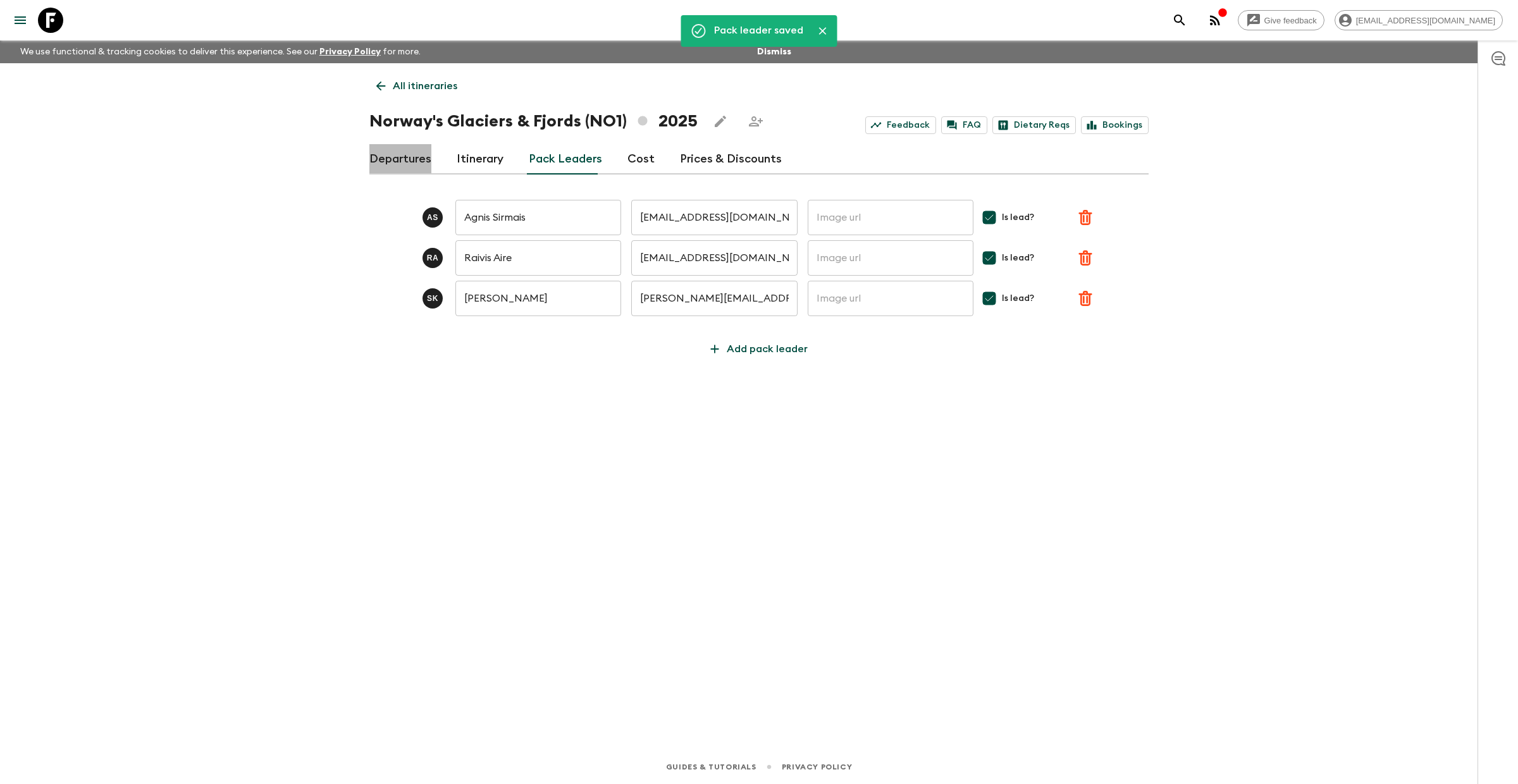
click at [405, 157] on link "Departures" at bounding box center [400, 159] width 62 height 31
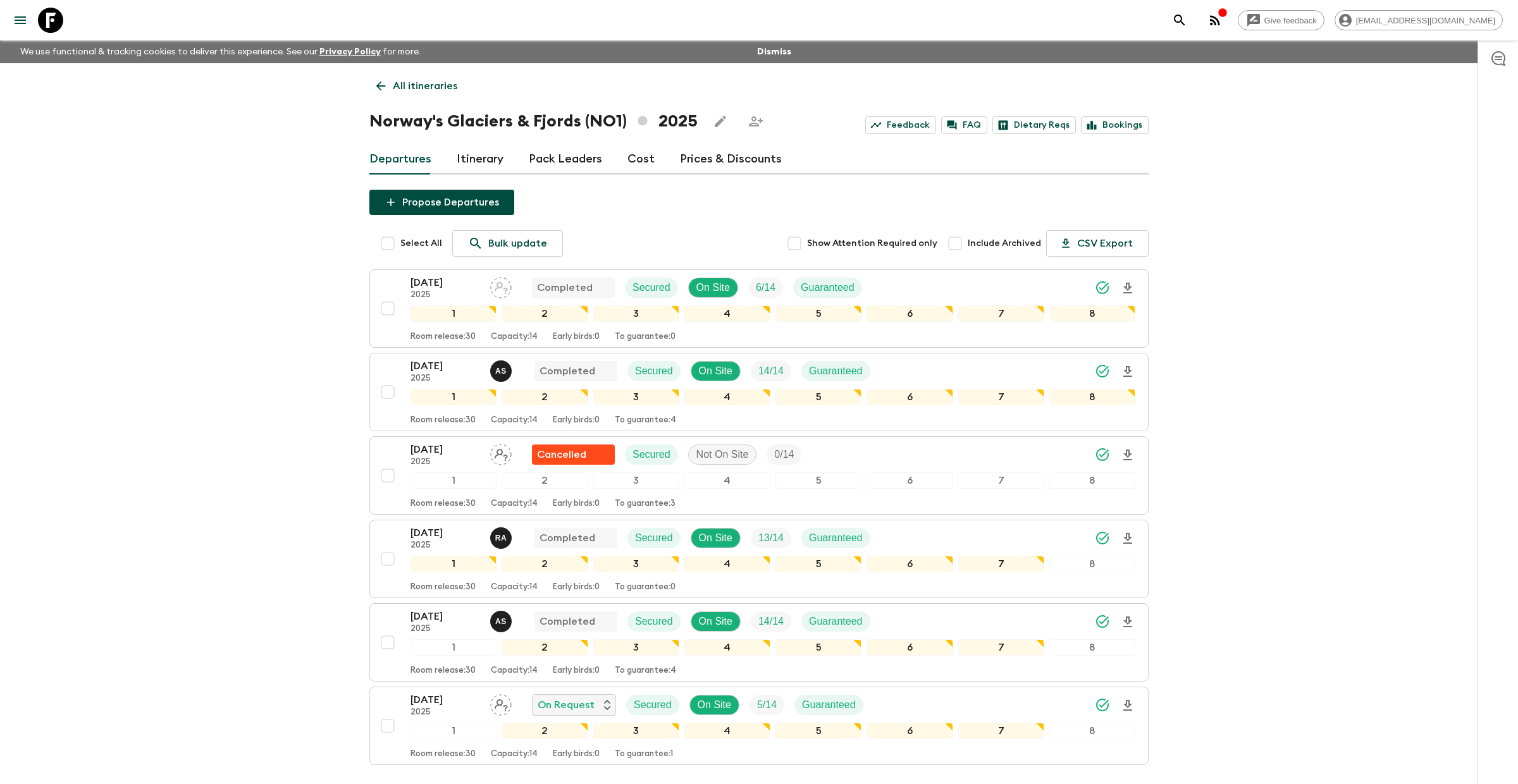
scroll to position [99, 0]
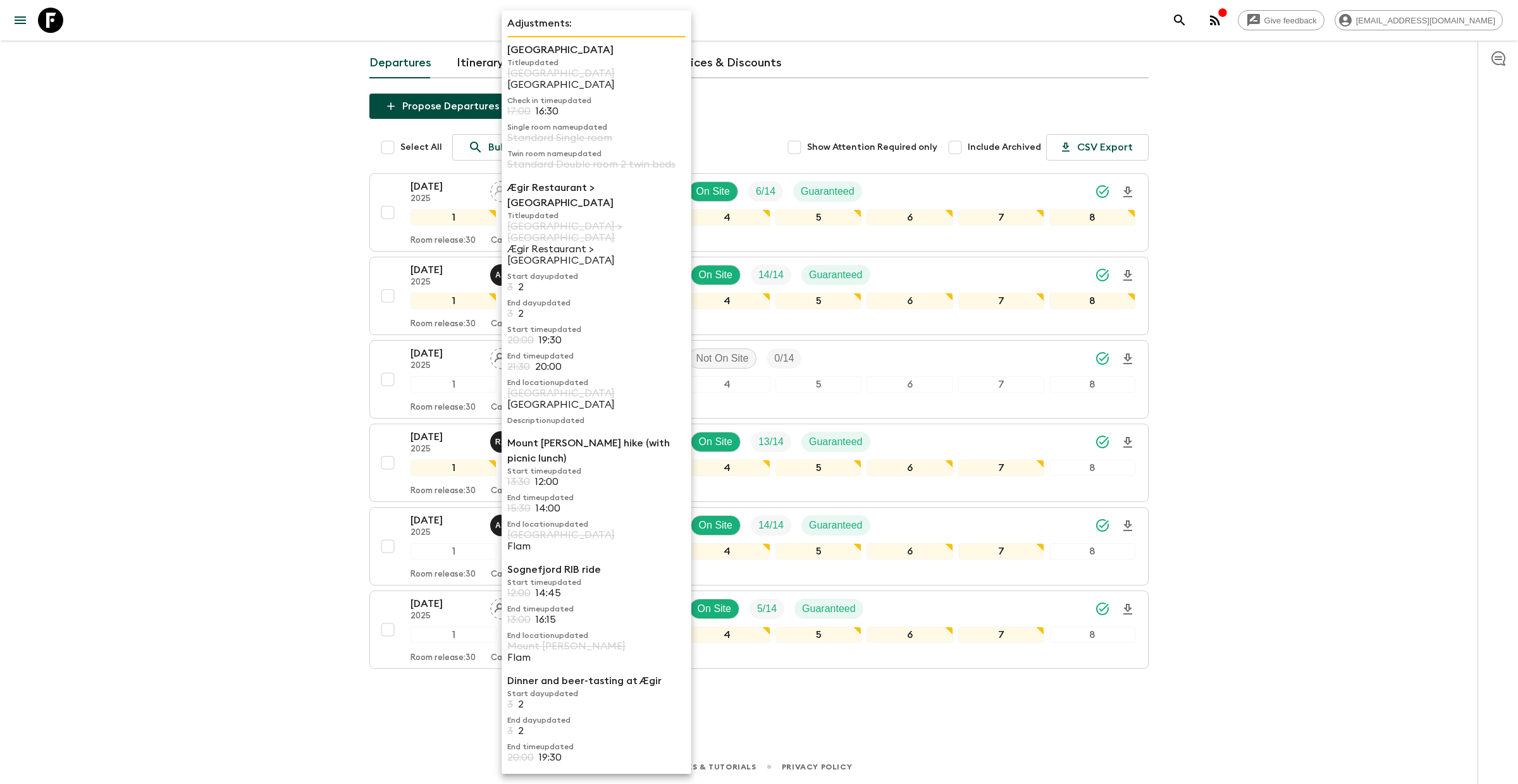
click at [504, 615] on div "Adjustments: [GEOGRAPHIC_DATA] Title updated Quality [GEOGRAPHIC_DATA] Check in…" at bounding box center [596, 473] width 190 height 924
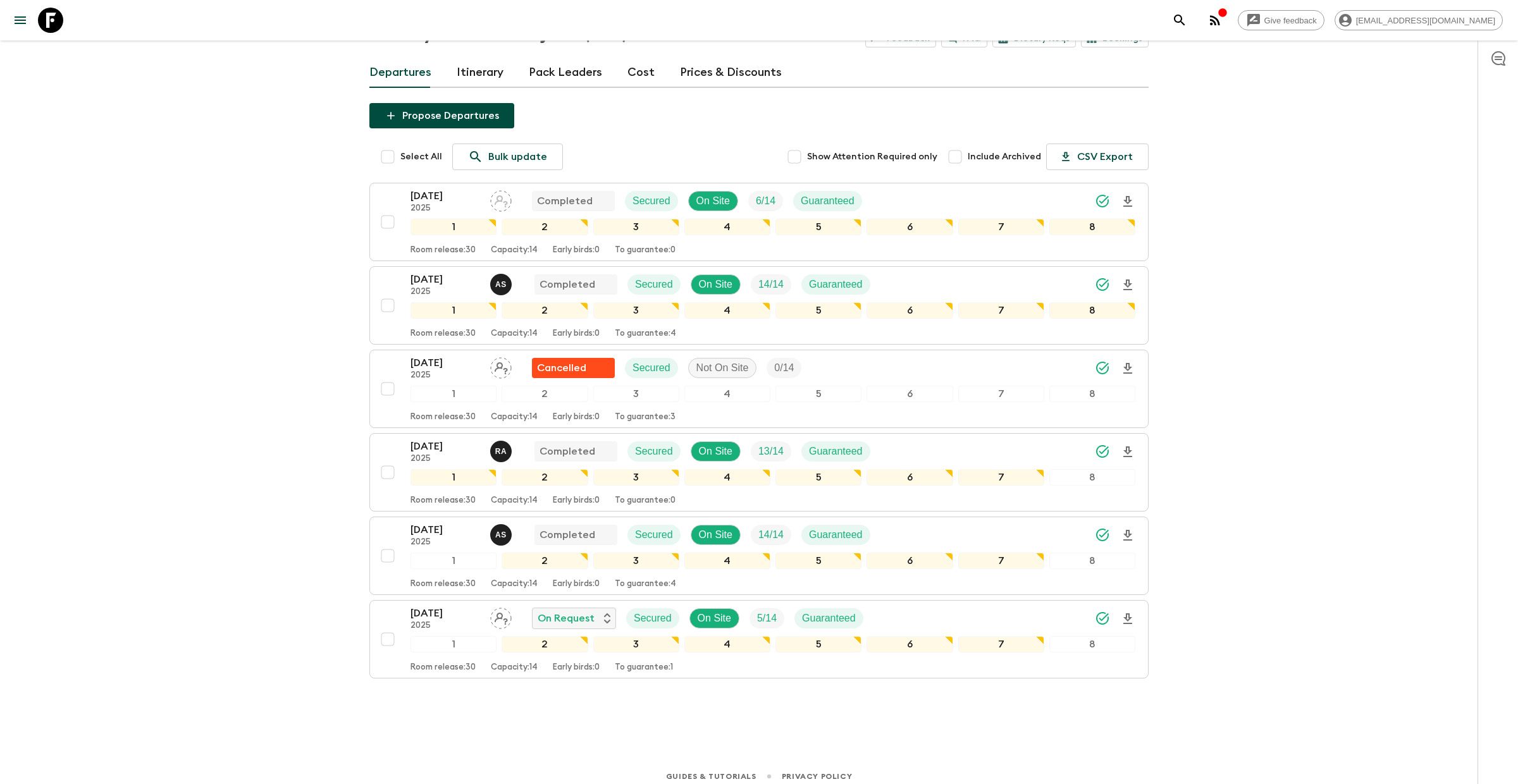
scroll to position [99, 0]
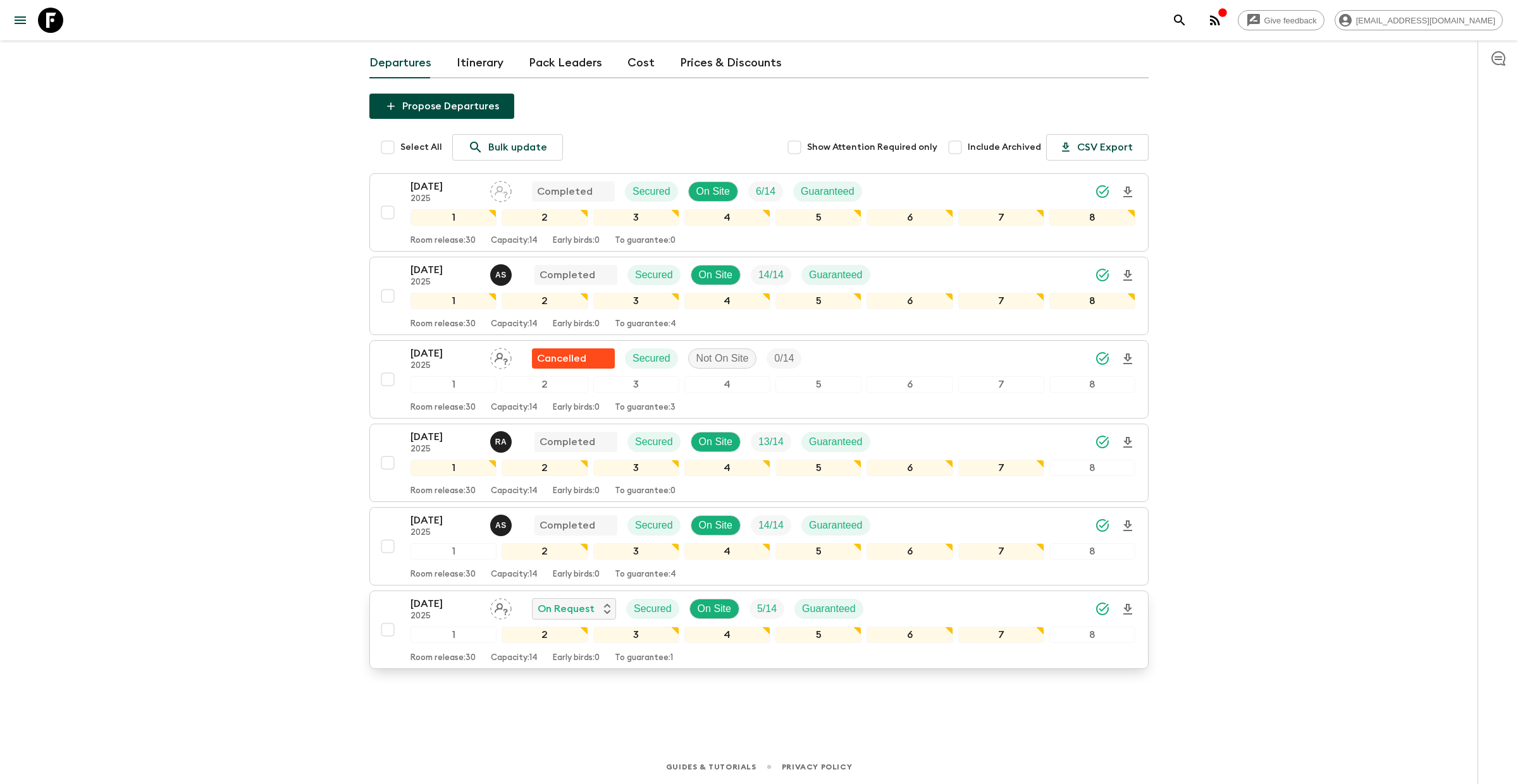
click at [501, 605] on icon "Assign pack leader" at bounding box center [501, 609] width 13 height 12
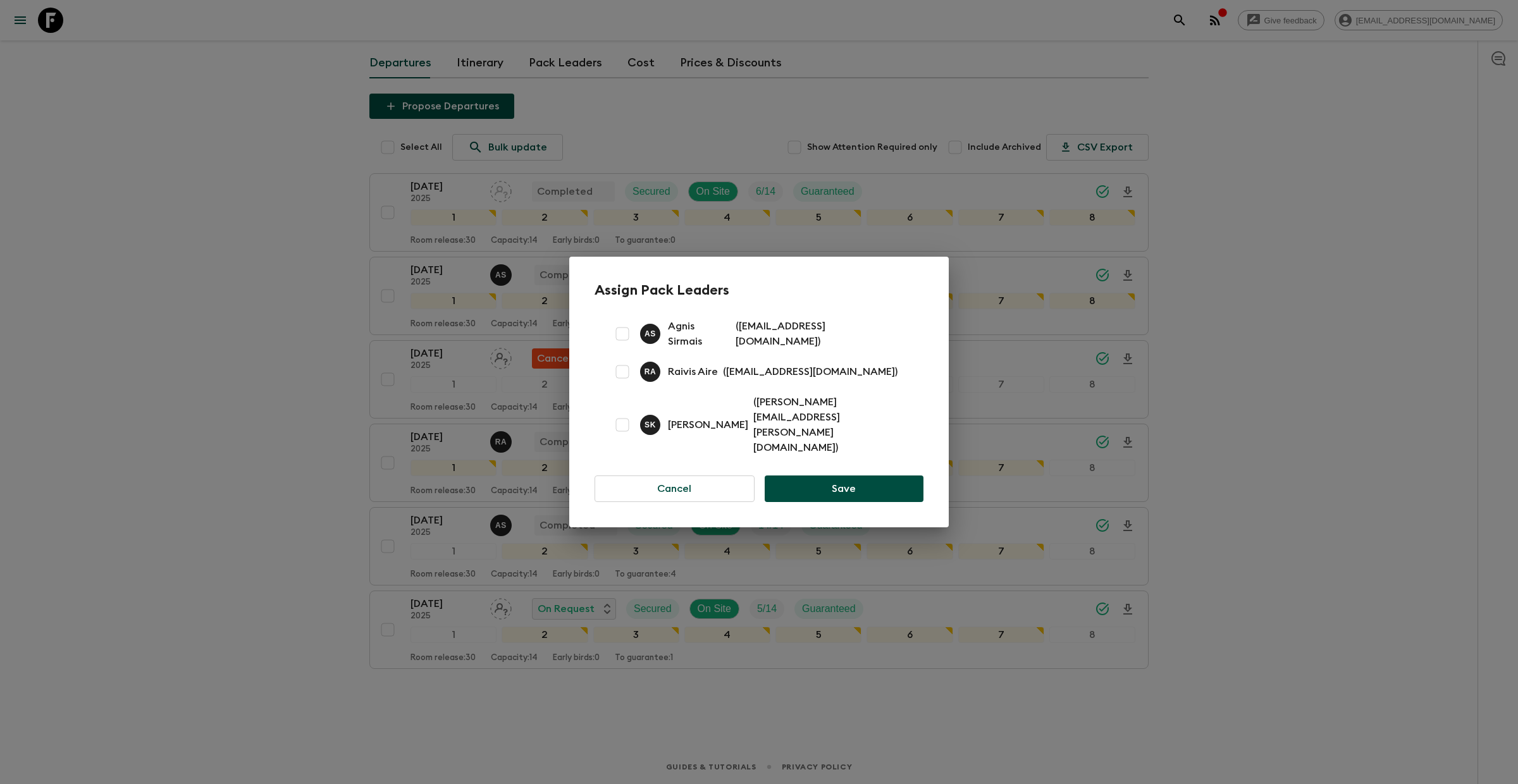
click at [626, 423] on input "checkbox" at bounding box center [622, 425] width 25 height 25
checkbox input "true"
click at [866, 475] on button "Save" at bounding box center [844, 488] width 159 height 27
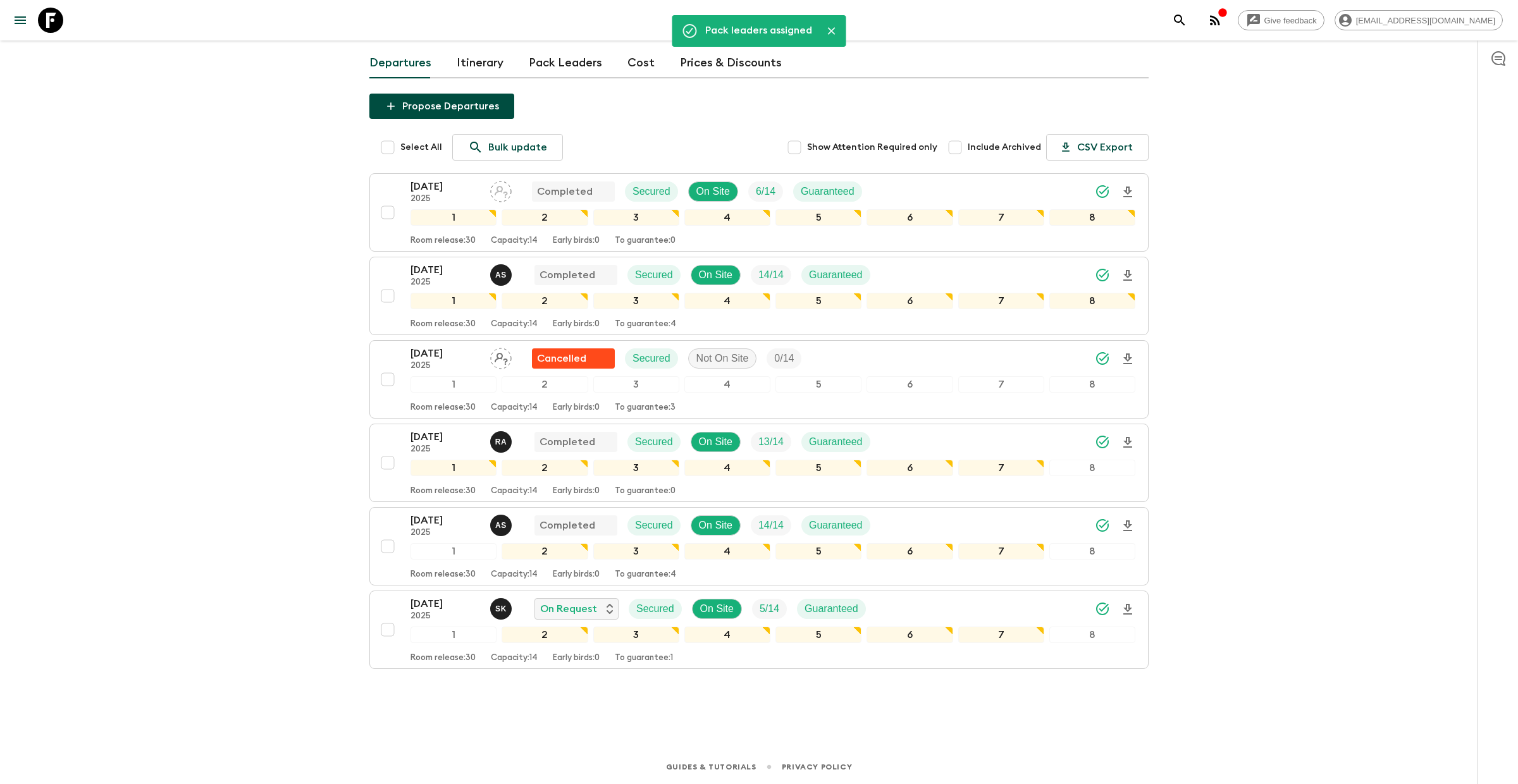
click at [1337, 469] on div "Give feedback [EMAIL_ADDRESS][DOMAIN_NAME] We use functional & tracking cookies…" at bounding box center [759, 344] width 1518 height 880
